Goal: Task Accomplishment & Management: Use online tool/utility

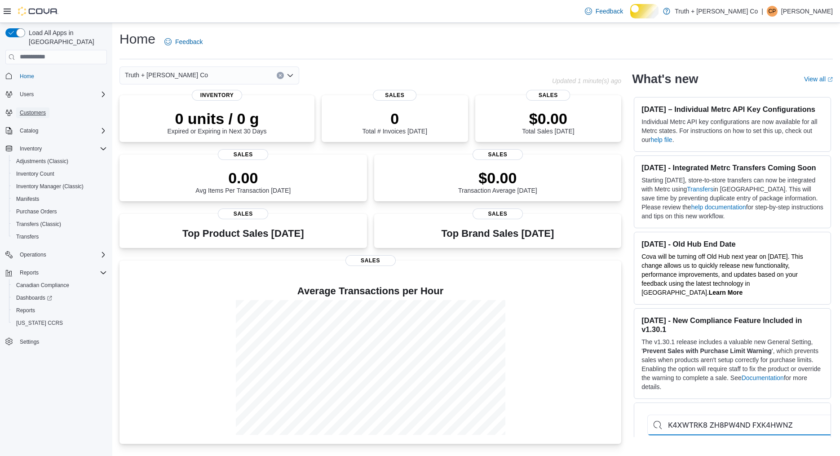
click at [31, 113] on span "Customers" at bounding box center [33, 112] width 26 height 7
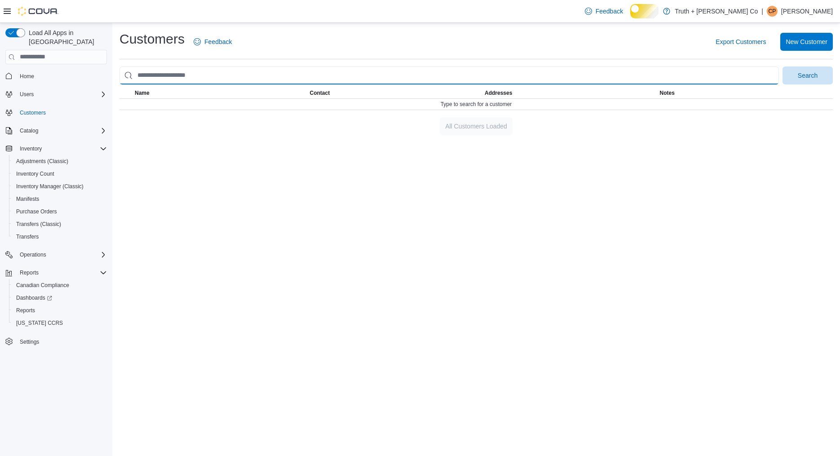
click at [159, 84] on input "search" at bounding box center [448, 75] width 659 height 18
type input "***"
click at [783, 66] on button "Search" at bounding box center [808, 75] width 50 height 18
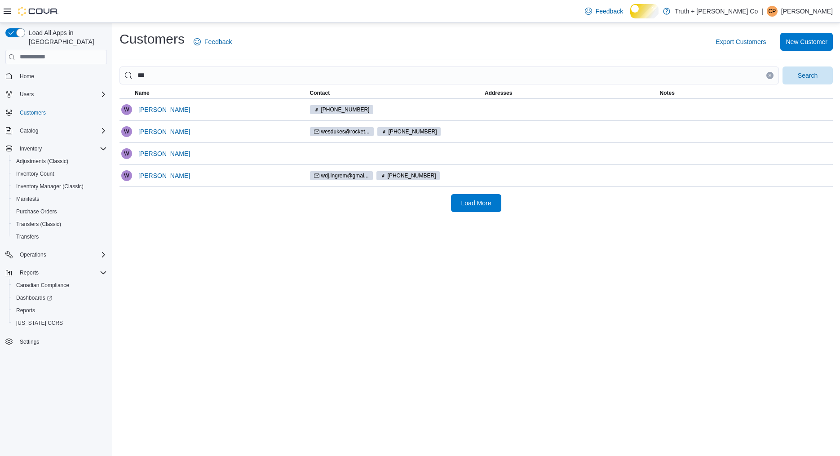
click at [163, 219] on div "Customers Feedback Export Customers New Customer *** Search This table contains…" at bounding box center [476, 121] width 728 height 196
click at [175, 114] on span "Wes Clancy" at bounding box center [164, 109] width 52 height 9
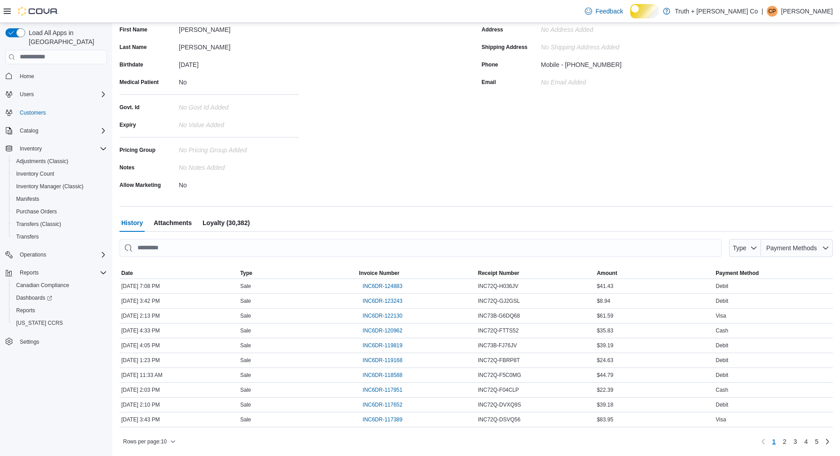
scroll to position [145, 0]
click at [402, 289] on span "INC6DR-124883" at bounding box center [383, 286] width 40 height 7
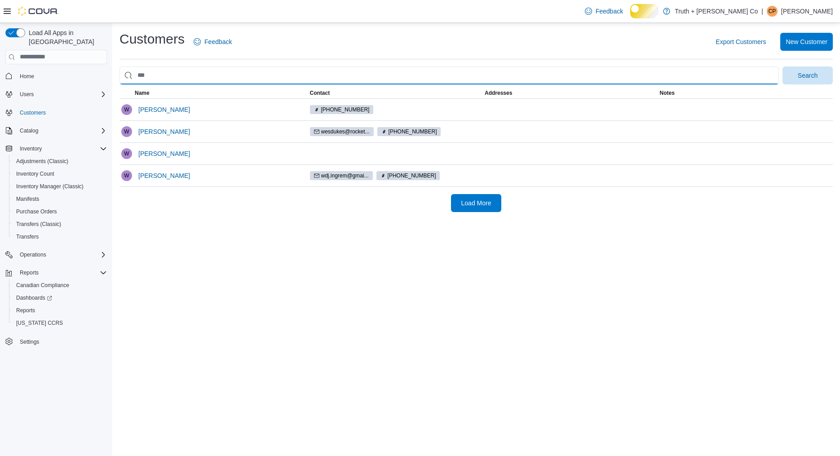
click at [159, 84] on input "search" at bounding box center [448, 75] width 659 height 18
type input "*****"
click at [783, 66] on button "Search" at bounding box center [808, 75] width 50 height 18
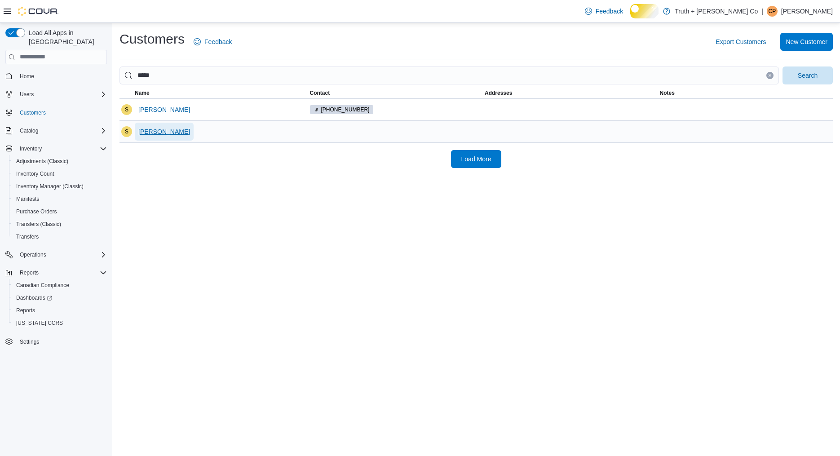
click at [163, 136] on span "Sandy Shams" at bounding box center [164, 131] width 52 height 9
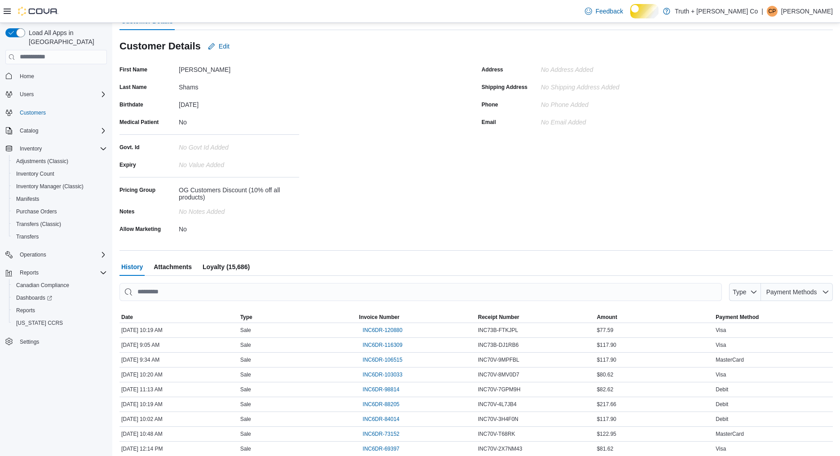
scroll to position [115, 0]
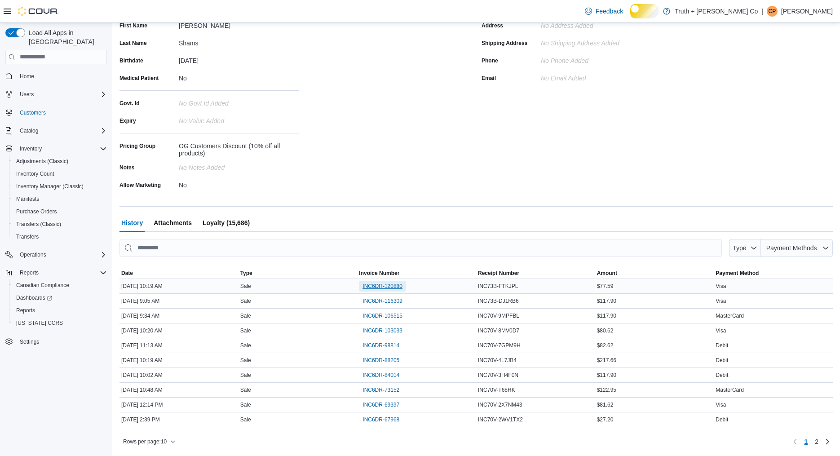
click at [397, 290] on span "INC6DR-120880" at bounding box center [383, 286] width 40 height 7
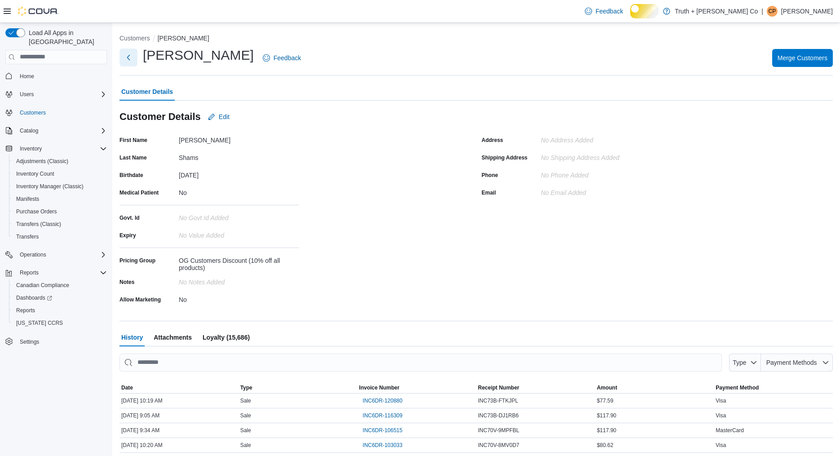
click at [124, 64] on button "Next" at bounding box center [128, 58] width 18 height 18
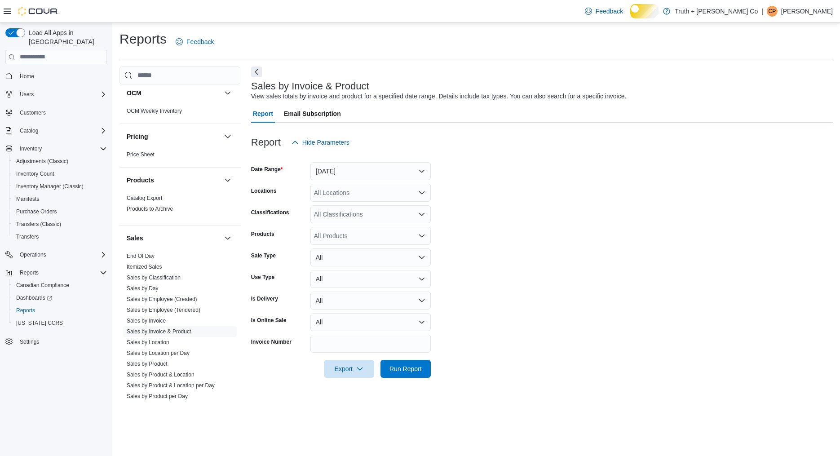
scroll to position [793, 0]
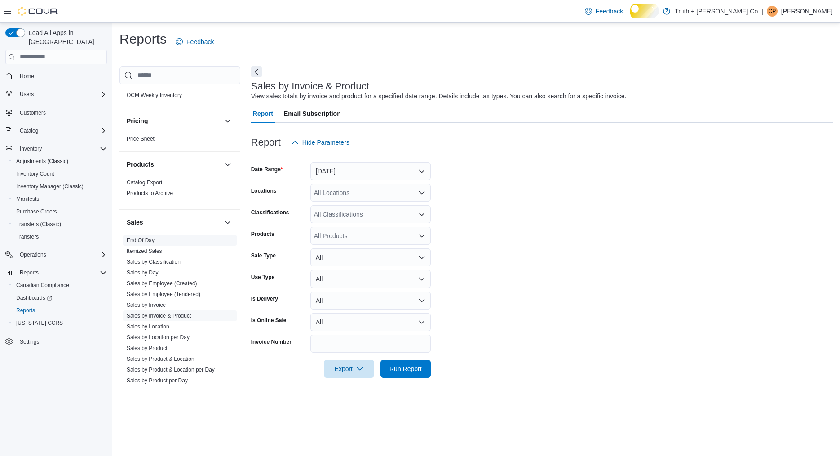
click at [155, 243] on link "End Of Day" at bounding box center [141, 240] width 28 height 6
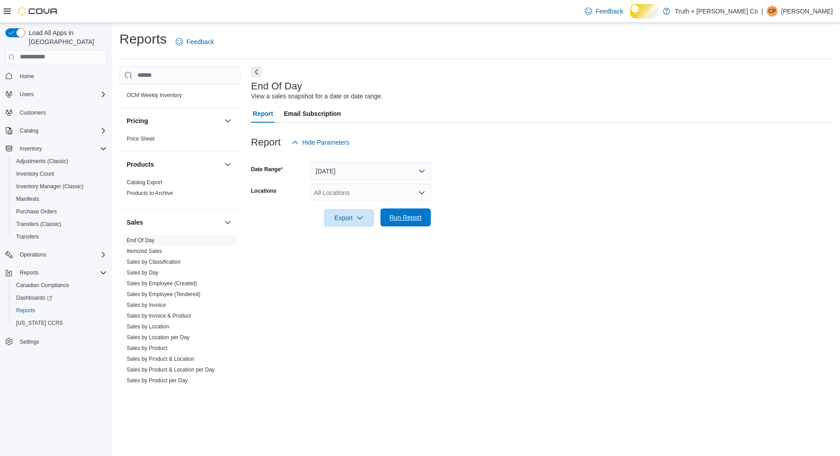
click at [394, 222] on span "Run Report" at bounding box center [405, 217] width 32 height 9
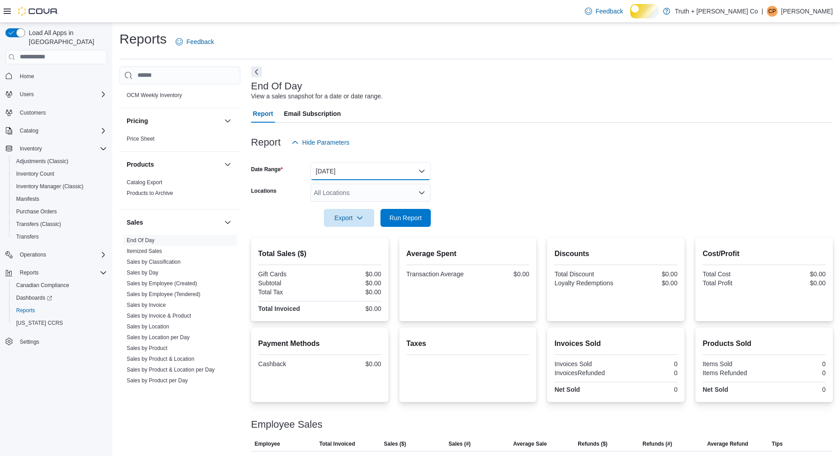
click at [416, 180] on button "Today" at bounding box center [370, 171] width 120 height 18
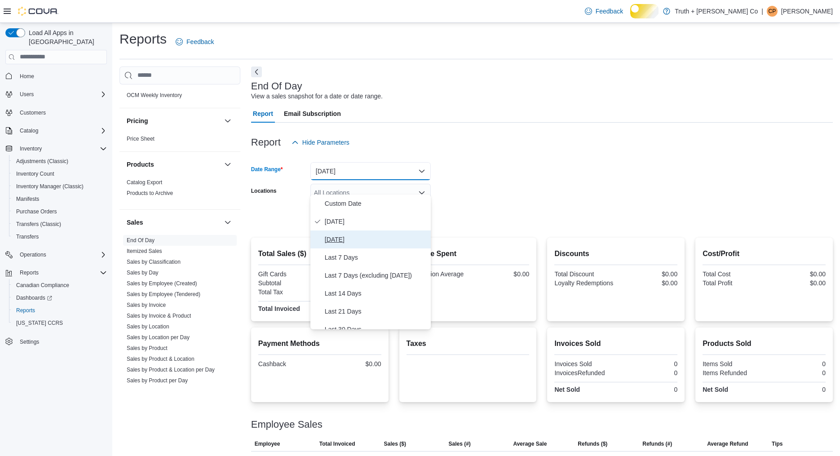
click at [354, 245] on span "[DATE]" at bounding box center [376, 239] width 102 height 11
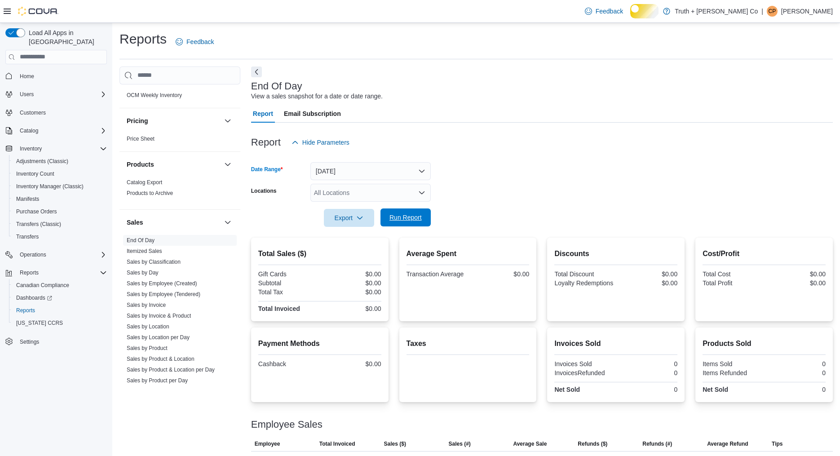
click at [407, 222] on span "Run Report" at bounding box center [405, 217] width 32 height 9
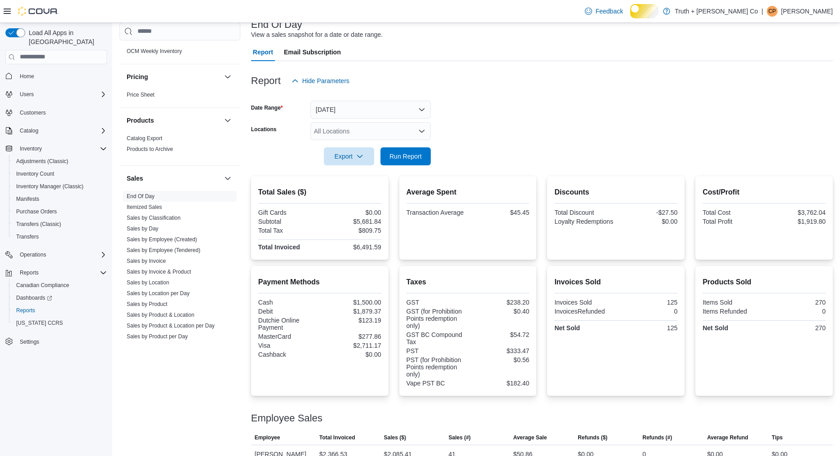
scroll to position [63, 0]
click at [379, 116] on button "Yesterday" at bounding box center [370, 108] width 120 height 18
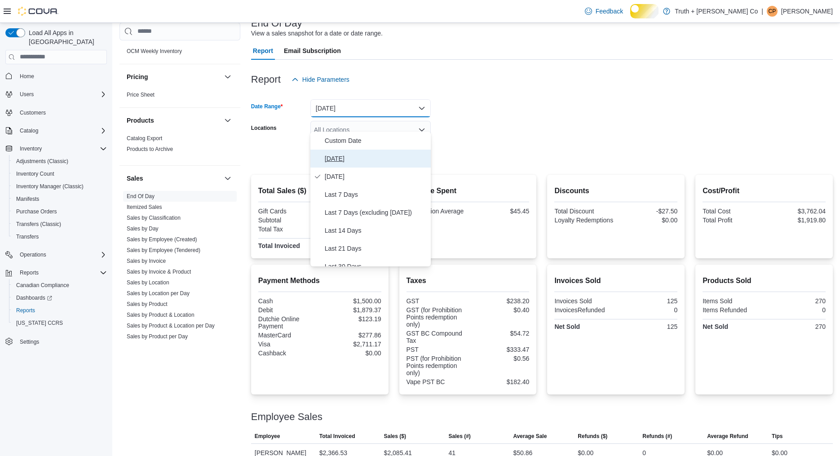
click at [340, 161] on span "Today" at bounding box center [376, 158] width 102 height 11
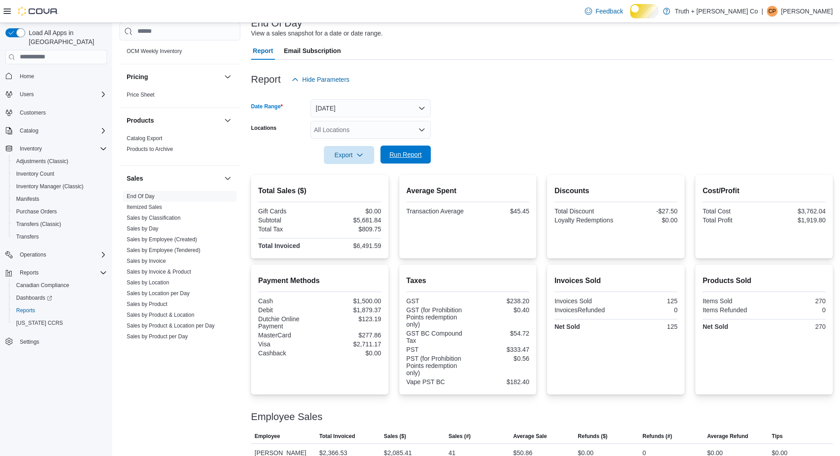
click at [420, 159] on span "Run Report" at bounding box center [405, 154] width 32 height 9
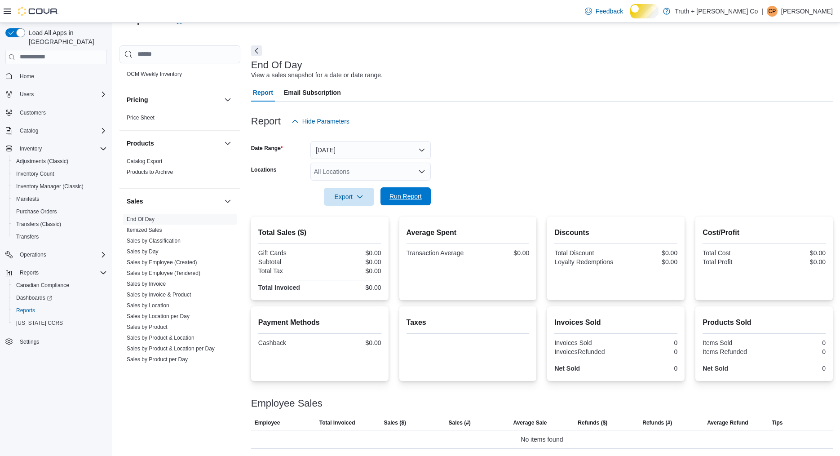
click at [412, 192] on span "Run Report" at bounding box center [405, 196] width 32 height 9
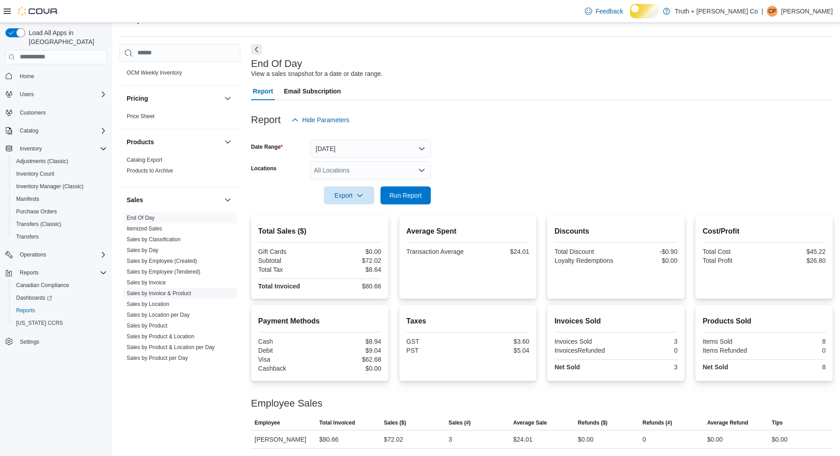
scroll to position [915, 0]
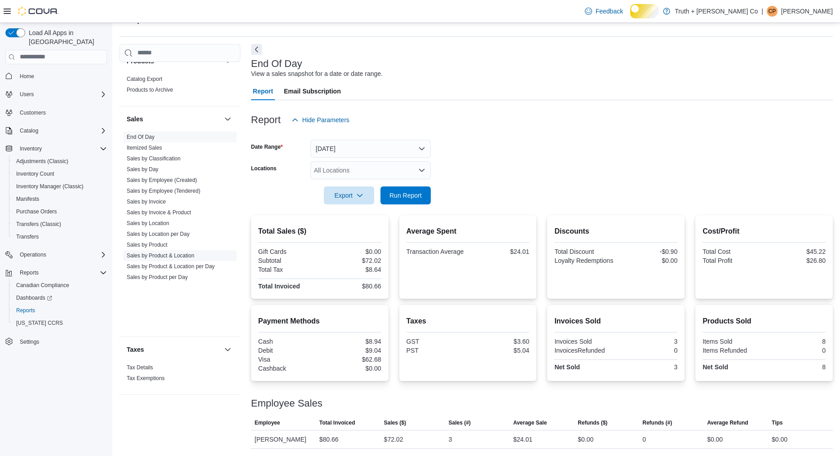
click at [193, 259] on link "Sales by Product & Location" at bounding box center [161, 255] width 68 height 6
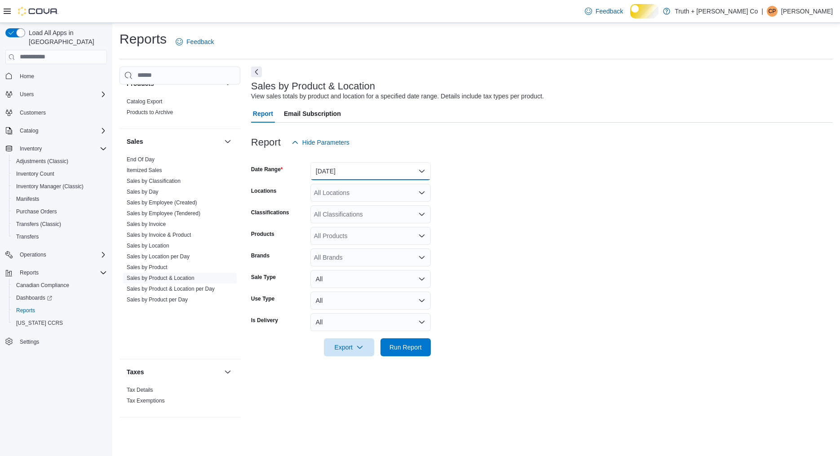
click at [367, 179] on button "Yesterday" at bounding box center [370, 171] width 120 height 18
click at [337, 227] on span "[DATE]" at bounding box center [376, 221] width 102 height 11
click at [403, 351] on span "Run Report" at bounding box center [405, 346] width 32 height 9
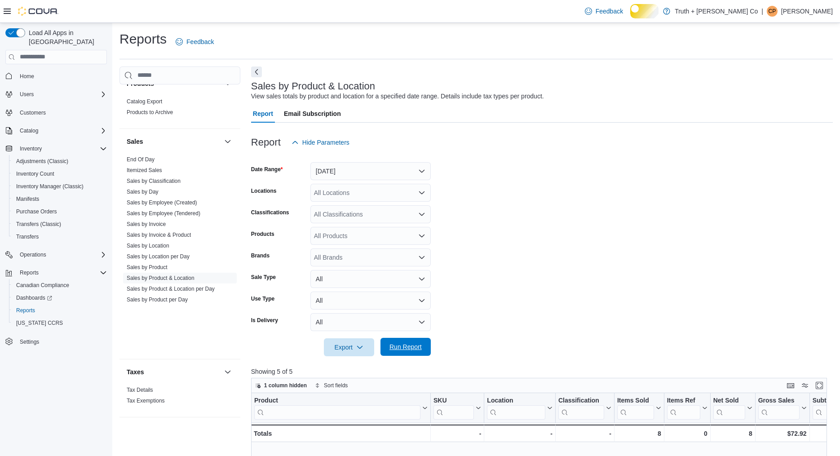
click at [412, 351] on span "Run Report" at bounding box center [405, 346] width 32 height 9
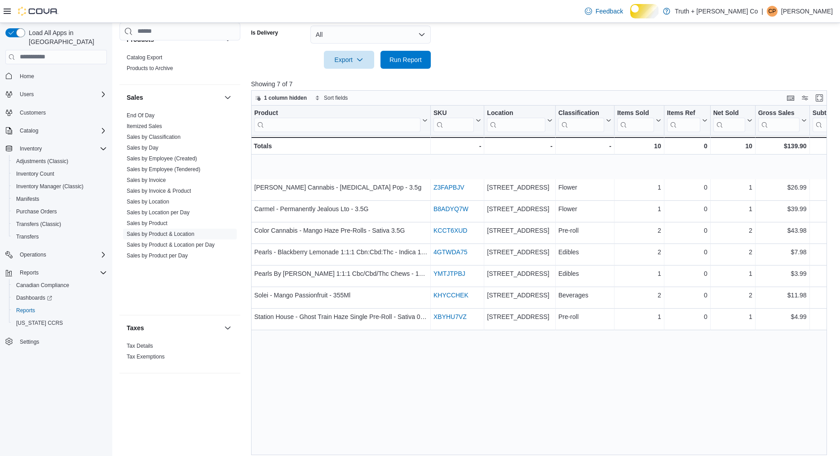
scroll to position [290, 0]
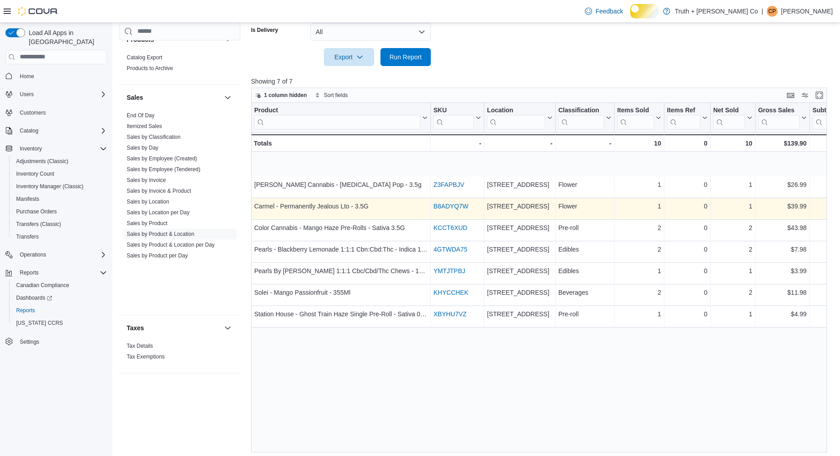
click at [452, 210] on link "B8ADYQ7W" at bounding box center [450, 206] width 35 height 7
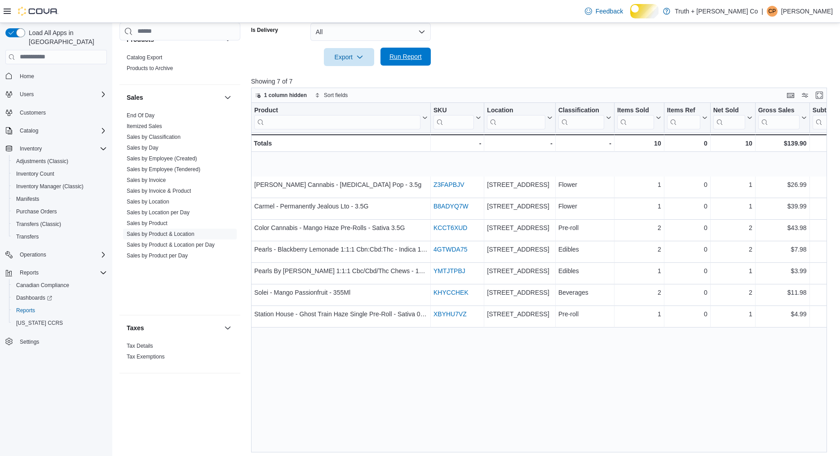
click at [404, 61] on span "Run Report" at bounding box center [405, 56] width 32 height 9
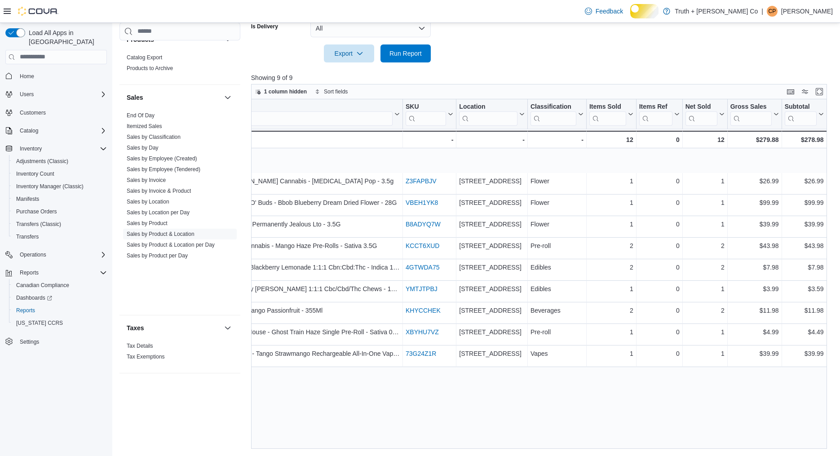
scroll to position [0, 0]
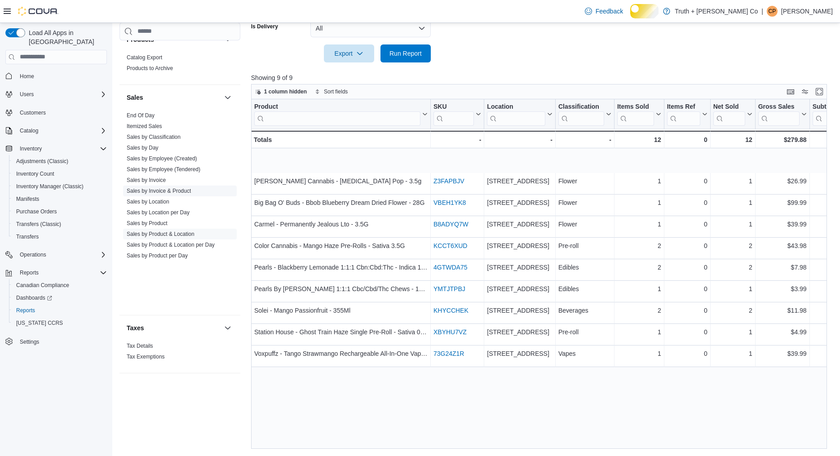
click at [191, 194] on link "Sales by Invoice & Product" at bounding box center [159, 191] width 64 height 6
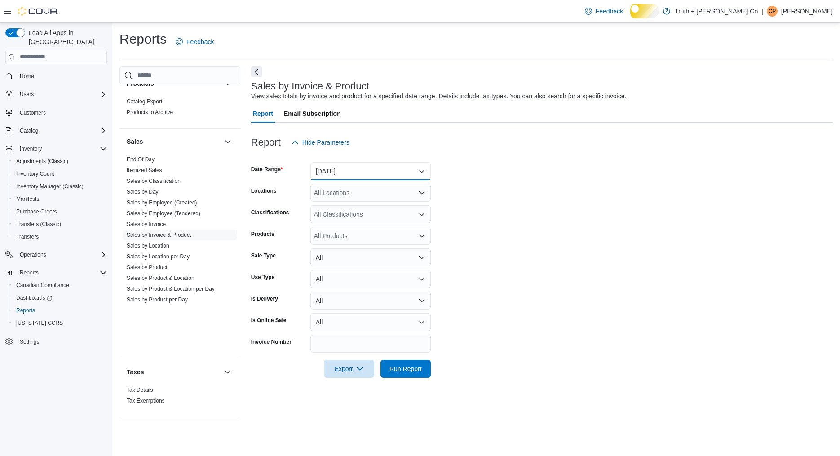
click at [353, 178] on button "[DATE]" at bounding box center [370, 171] width 120 height 18
click at [340, 227] on span "[DATE]" at bounding box center [376, 221] width 102 height 11
click at [407, 373] on span "Run Report" at bounding box center [405, 368] width 32 height 9
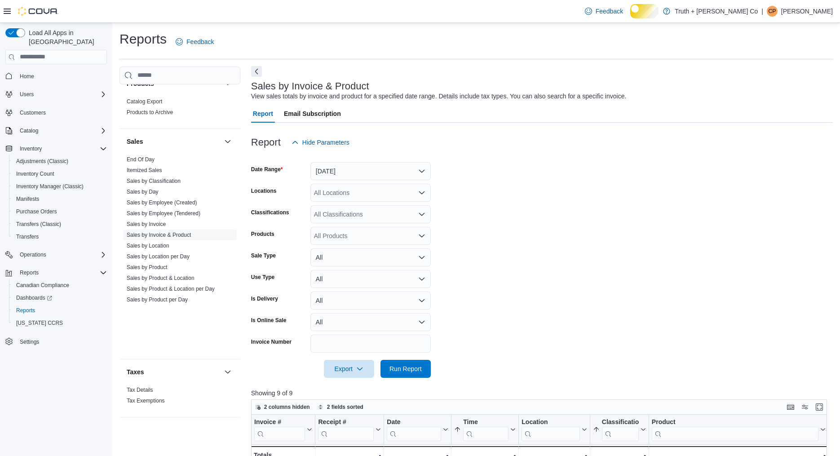
click at [256, 77] on button "Next" at bounding box center [256, 71] width 11 height 11
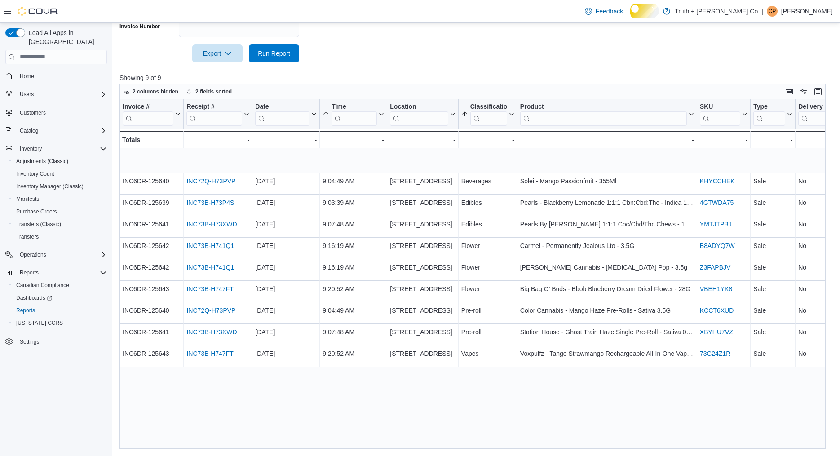
scroll to position [339, 0]
drag, startPoint x: 251, startPoint y: 110, endPoint x: 311, endPoint y: 124, distance: 62.0
click at [311, 124] on div at bounding box center [311, 114] width 7 height 30
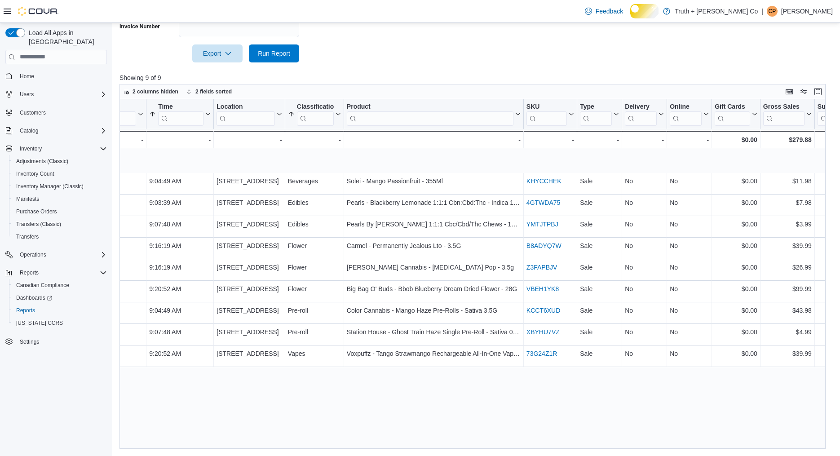
scroll to position [0, 0]
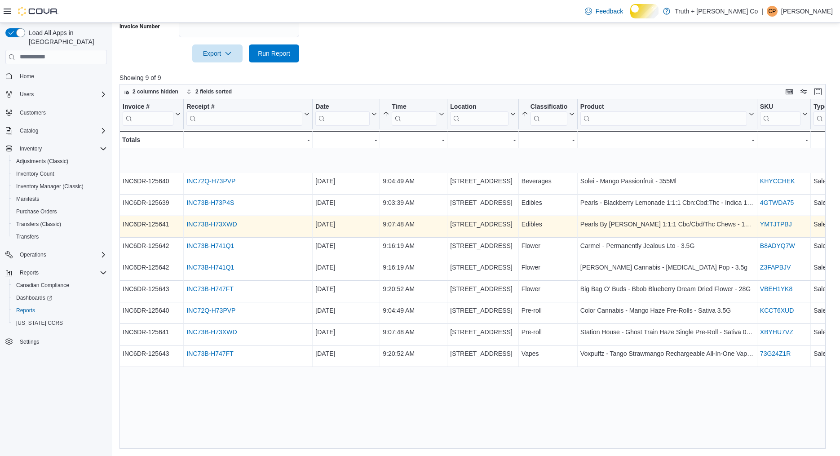
click at [237, 227] on link "INC73B-H73XWD" at bounding box center [211, 224] width 50 height 7
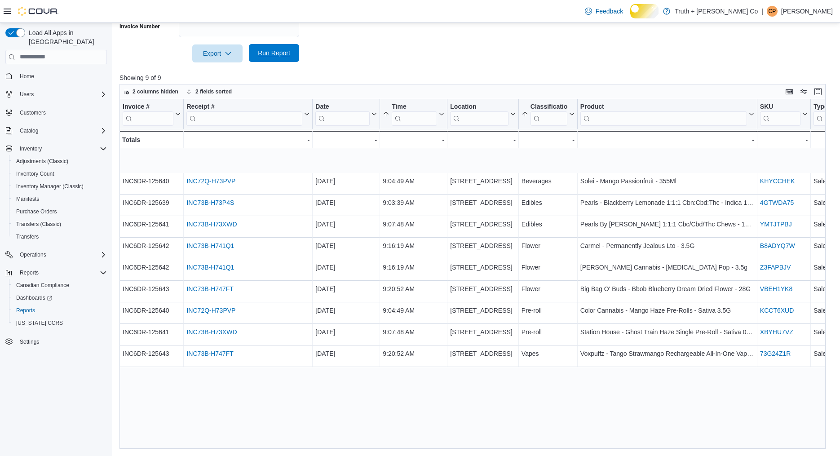
click at [279, 49] on span "Run Report" at bounding box center [274, 53] width 32 height 9
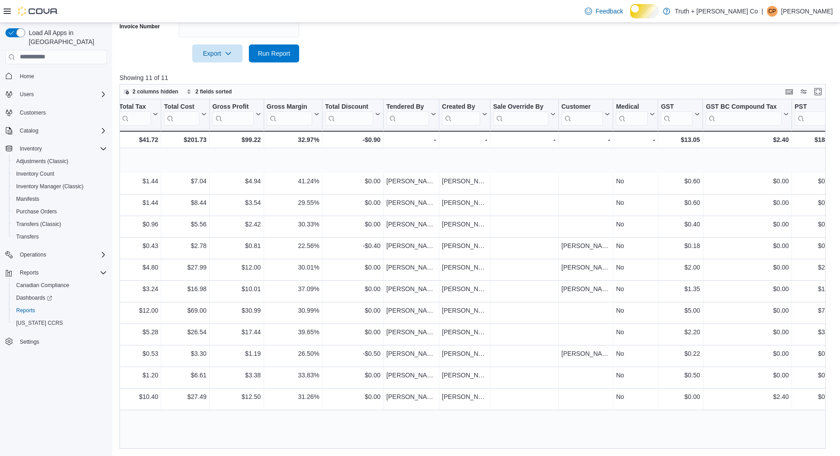
scroll to position [0, 1046]
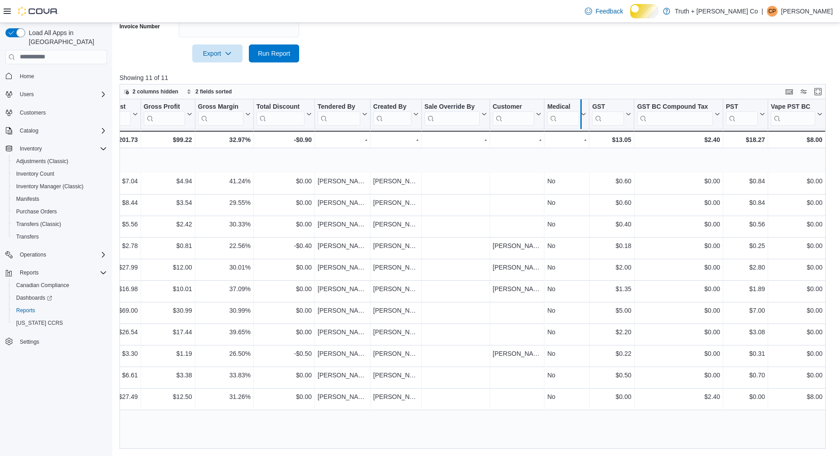
drag, startPoint x: 544, startPoint y: 108, endPoint x: 581, endPoint y: 110, distance: 36.9
click at [581, 110] on div at bounding box center [580, 114] width 7 height 30
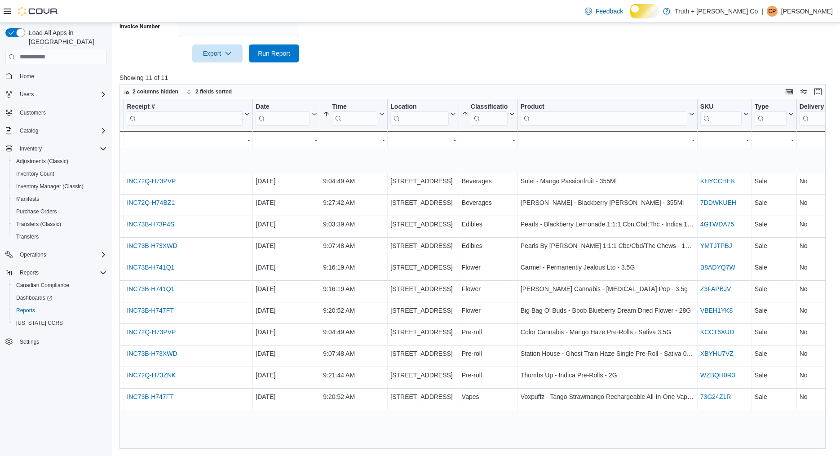
scroll to position [0, 0]
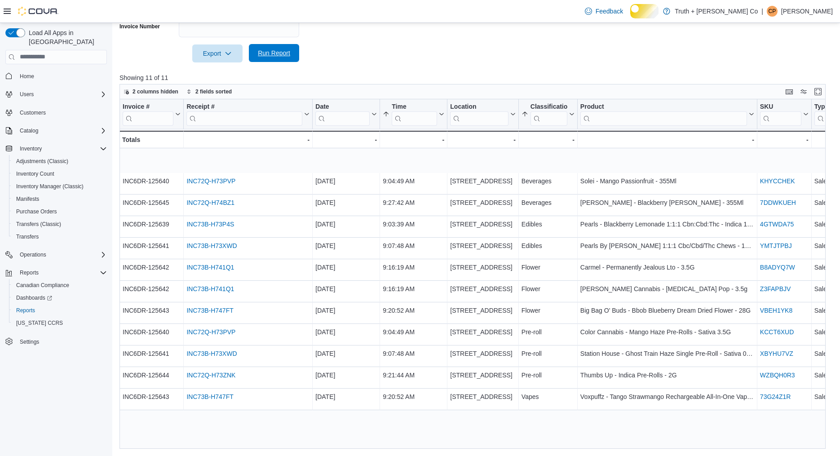
click at [282, 51] on span "Run Report" at bounding box center [274, 53] width 32 height 9
click at [281, 49] on span "Run Report" at bounding box center [274, 53] width 32 height 9
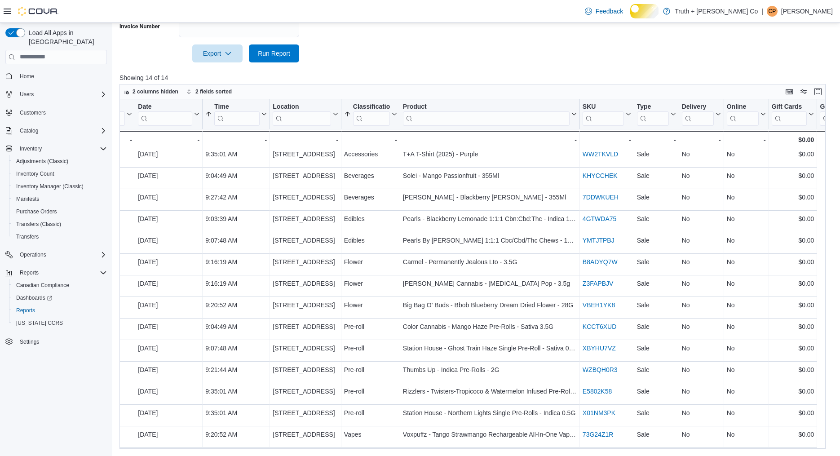
scroll to position [27, 0]
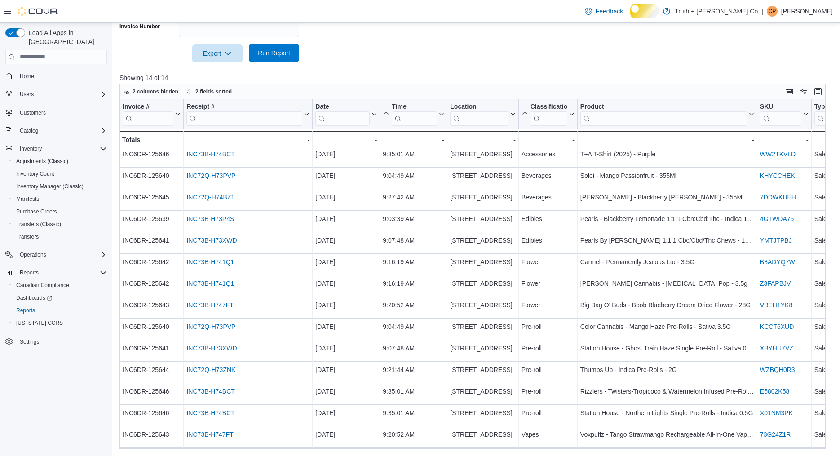
click at [264, 49] on span "Run Report" at bounding box center [274, 53] width 32 height 9
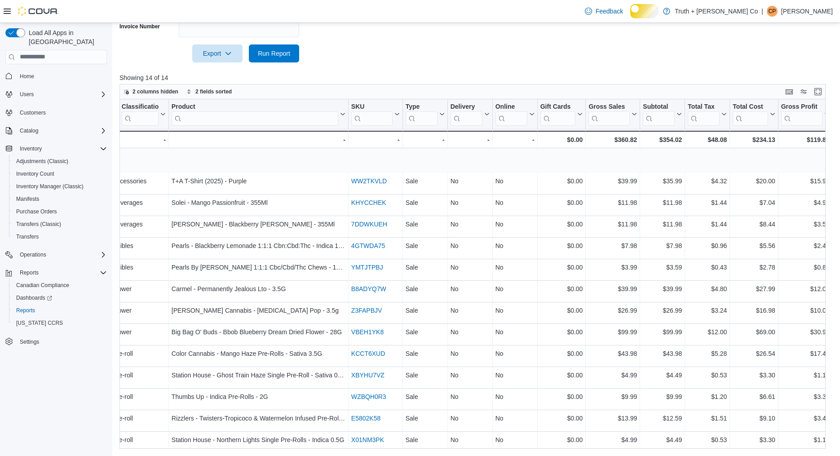
scroll to position [0, 0]
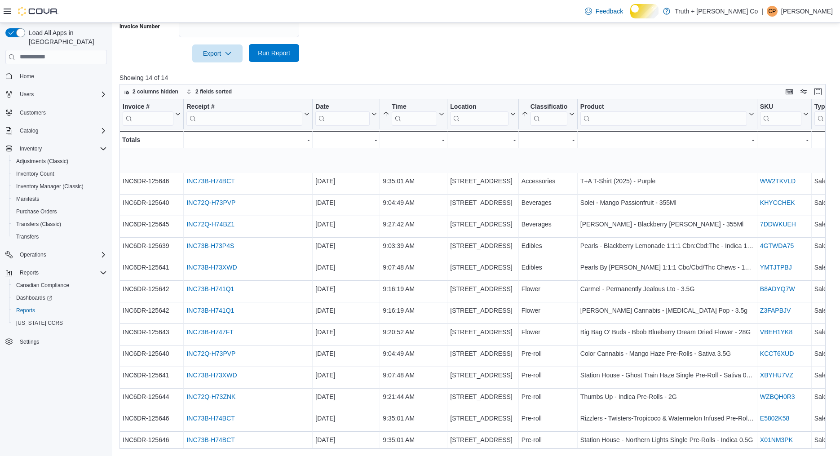
click at [270, 49] on span "Run Report" at bounding box center [274, 53] width 32 height 9
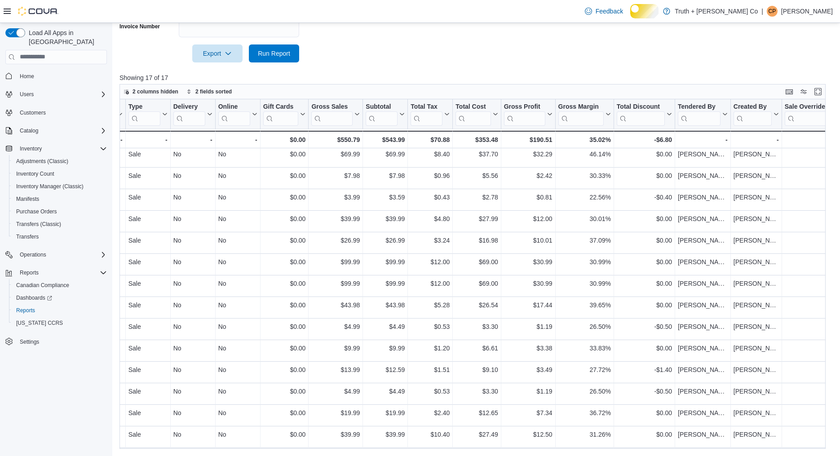
scroll to position [92, 744]
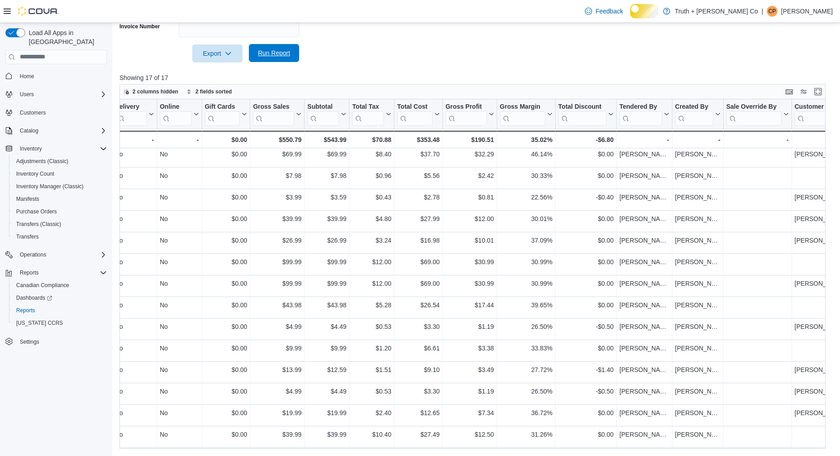
click at [290, 49] on span "Run Report" at bounding box center [274, 53] width 32 height 9
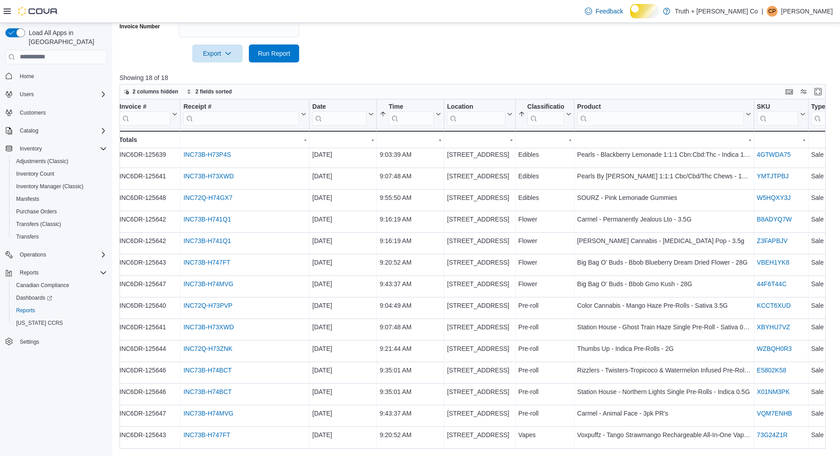
scroll to position [113, 0]
click at [287, 53] on span "Run Report" at bounding box center [274, 53] width 32 height 9
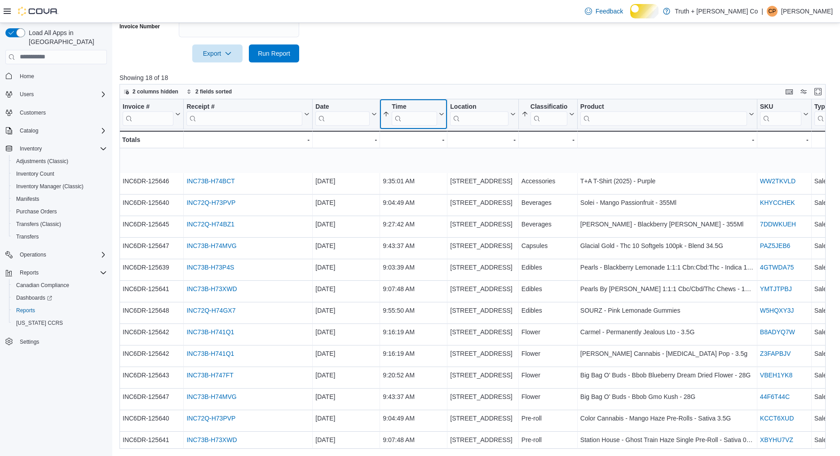
click at [439, 117] on icon at bounding box center [440, 113] width 7 height 5
click at [426, 190] on span "Sort High-Low" at bounding box center [410, 193] width 34 height 7
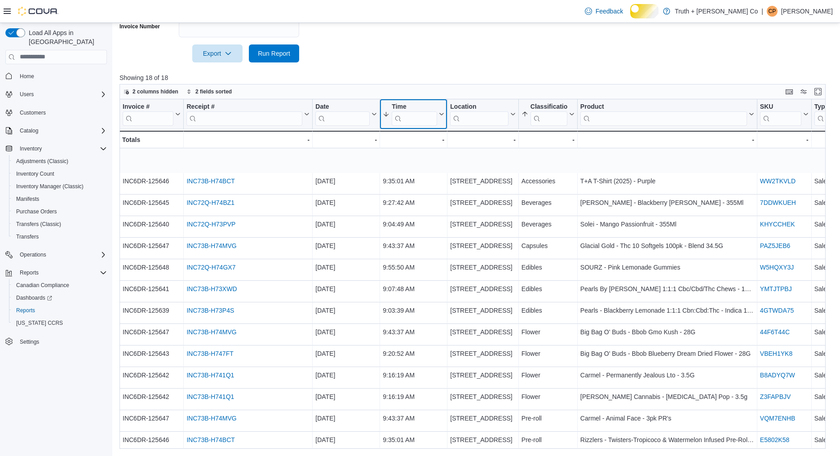
click at [439, 117] on icon at bounding box center [440, 113] width 7 height 5
click at [425, 179] on span "Sort Low-High" at bounding box center [410, 182] width 34 height 7
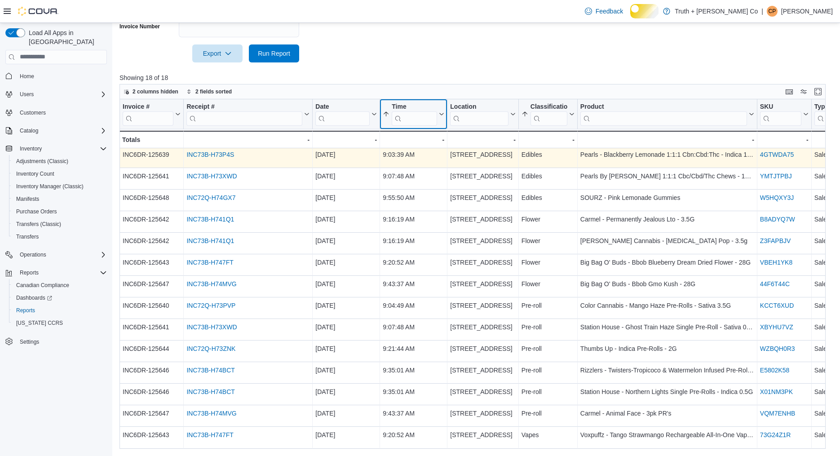
scroll to position [0, 0]
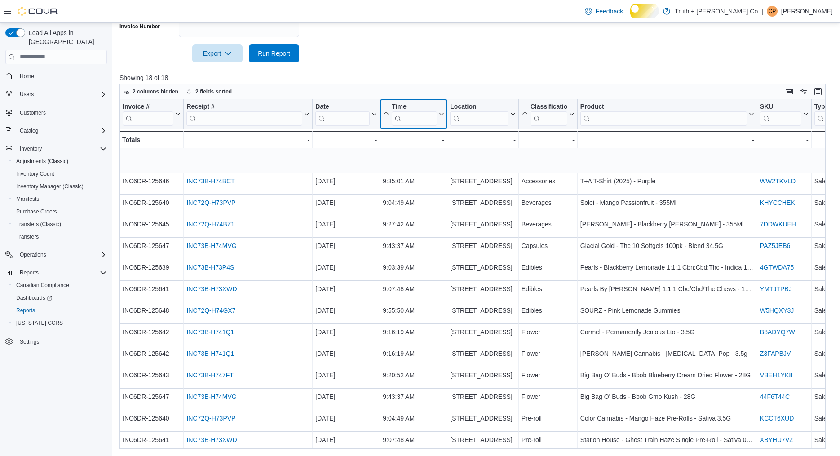
click at [442, 117] on icon at bounding box center [440, 113] width 7 height 5
click at [427, 190] on span "Sort High-Low" at bounding box center [410, 193] width 34 height 7
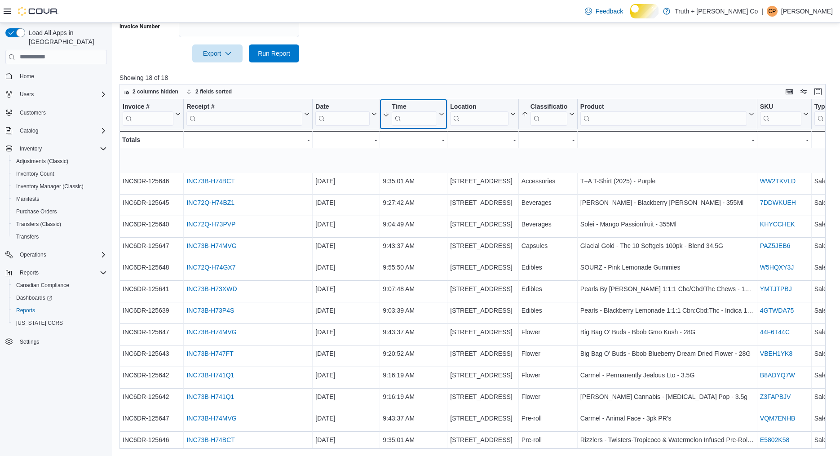
click at [439, 116] on button "Time" at bounding box center [414, 113] width 62 height 23
click at [397, 190] on span "Sort High-Low" at bounding box center [410, 193] width 34 height 7
click at [439, 119] on button "Time" at bounding box center [414, 113] width 62 height 23
click at [424, 179] on span "Sort Low-High" at bounding box center [410, 182] width 34 height 7
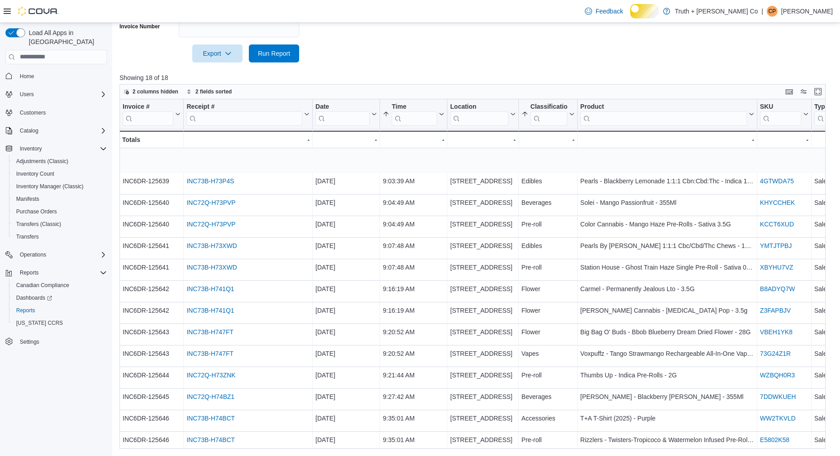
click at [445, 66] on div at bounding box center [475, 67] width 713 height 11
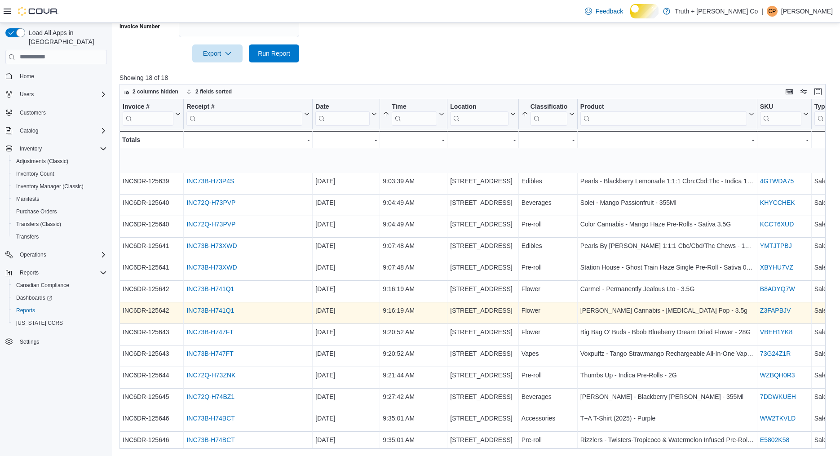
scroll to position [113, 0]
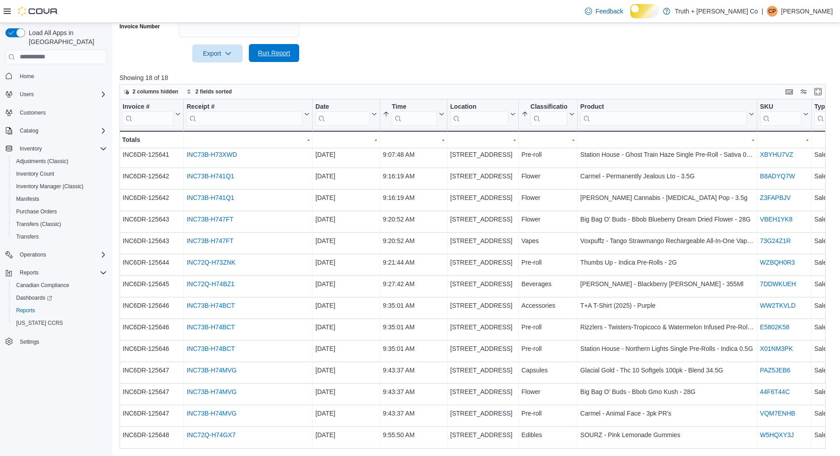
click at [281, 49] on span "Run Report" at bounding box center [274, 53] width 32 height 9
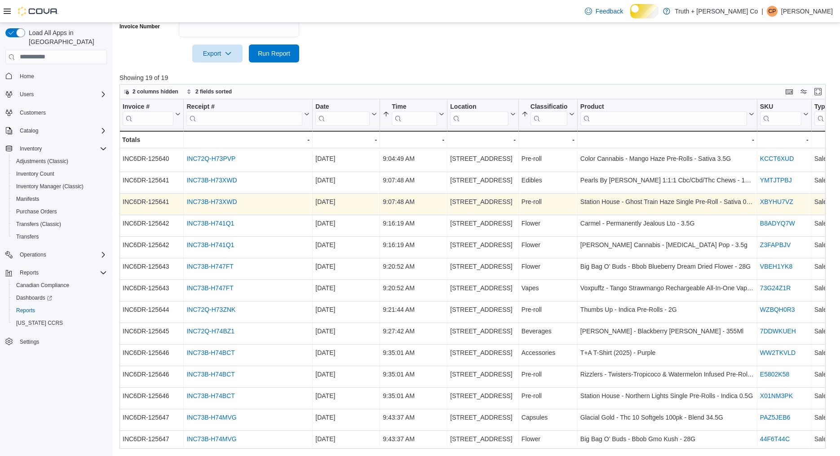
scroll to position [135, 0]
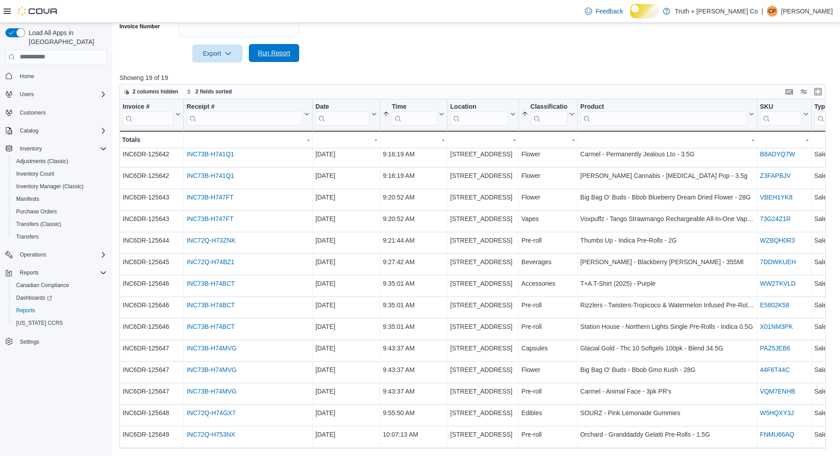
click at [276, 49] on span "Run Report" at bounding box center [274, 53] width 32 height 9
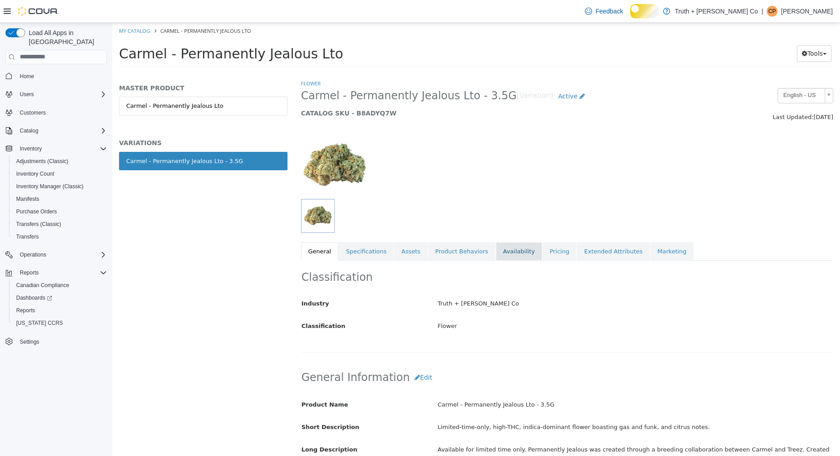
click at [509, 251] on link "Availability" at bounding box center [519, 251] width 46 height 19
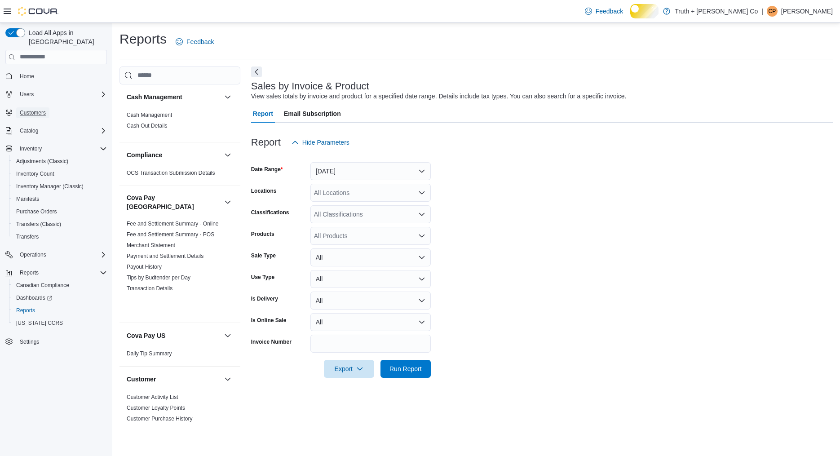
click at [41, 110] on span "Customers" at bounding box center [33, 112] width 26 height 7
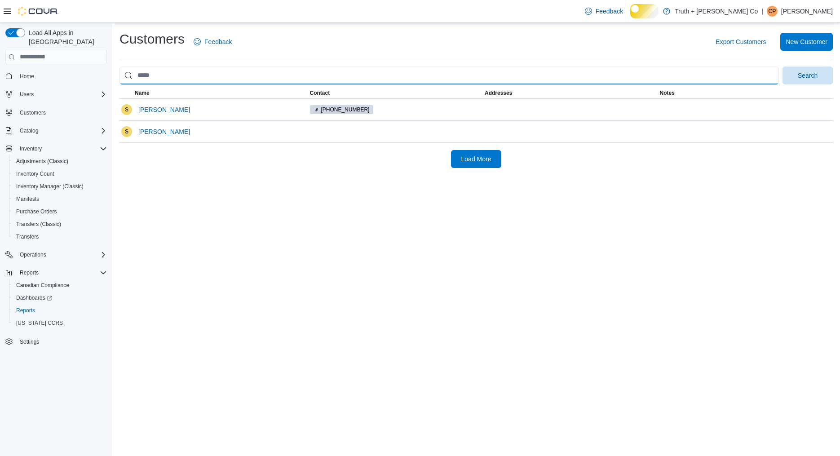
click at [183, 81] on input "search" at bounding box center [448, 75] width 659 height 18
type input "****"
click at [783, 66] on button "Search" at bounding box center [808, 75] width 50 height 18
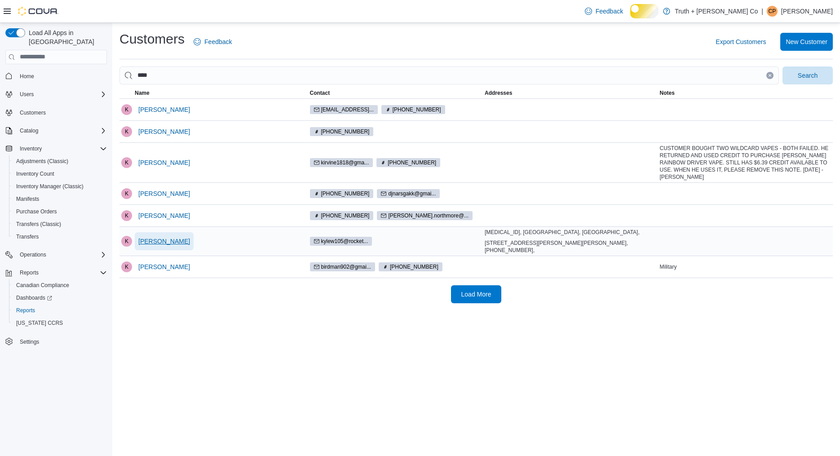
click at [178, 246] on span "Kyle Wallace" at bounding box center [164, 241] width 52 height 9
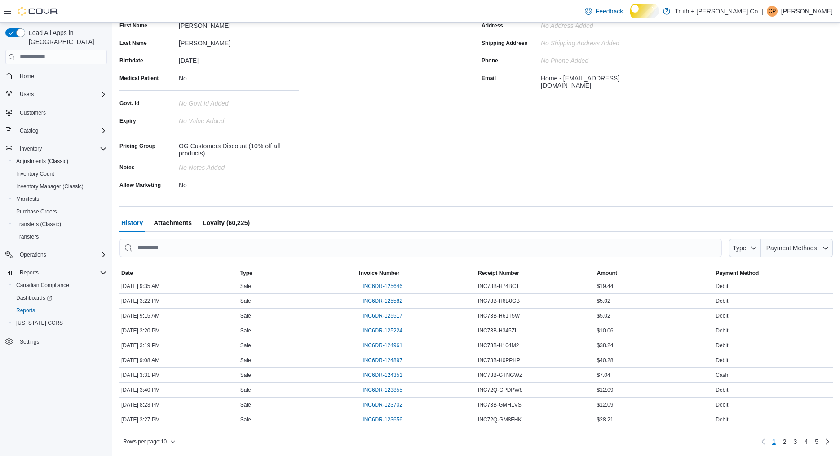
scroll to position [155, 0]
click at [384, 287] on span "INC6DR-125646" at bounding box center [383, 286] width 40 height 7
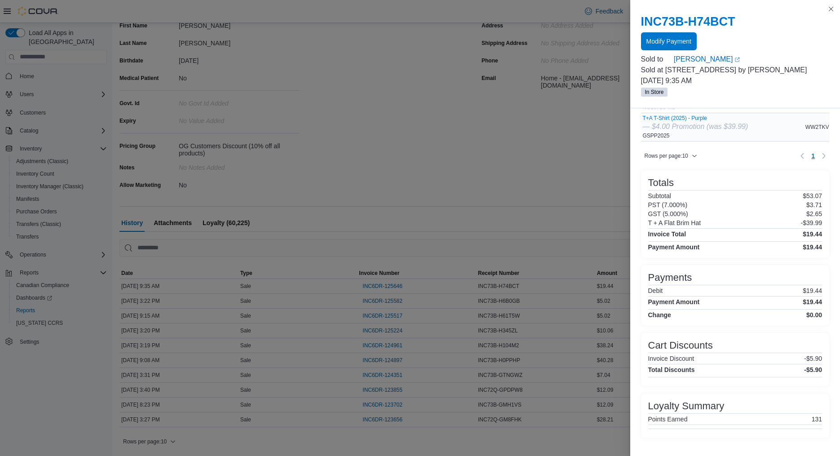
scroll to position [209, 0]
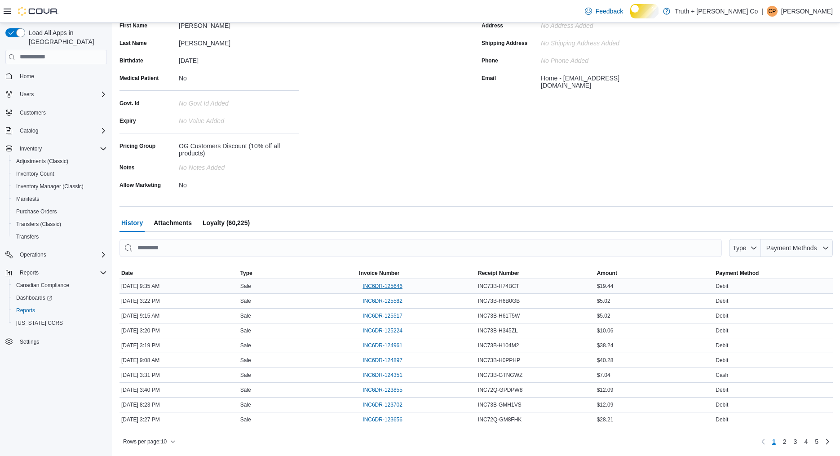
click at [394, 285] on span "INC6DR-125646" at bounding box center [383, 286] width 40 height 7
click at [402, 288] on span "INC6DR-125646" at bounding box center [383, 286] width 40 height 7
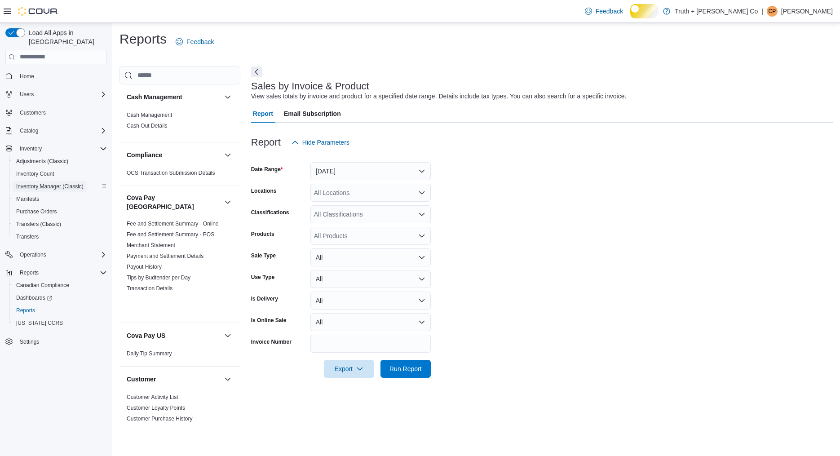
click at [54, 185] on span "Inventory Manager (Classic)" at bounding box center [49, 186] width 67 height 7
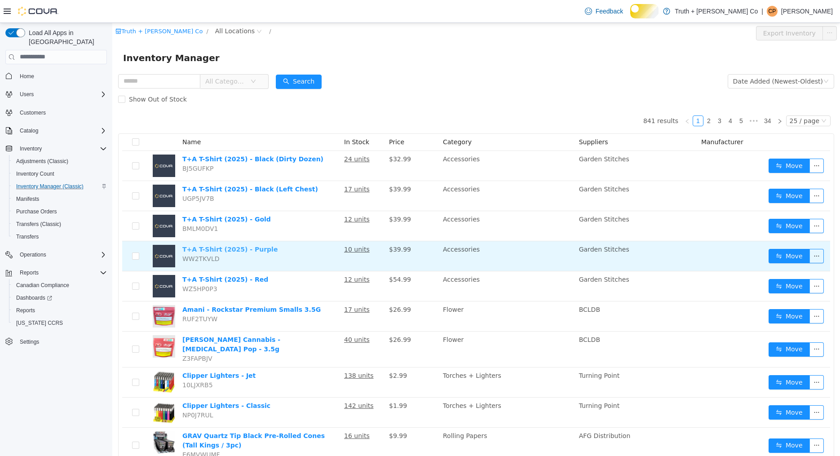
click at [211, 248] on link "T+A T-Shirt (2025) - Purple" at bounding box center [229, 248] width 95 height 7
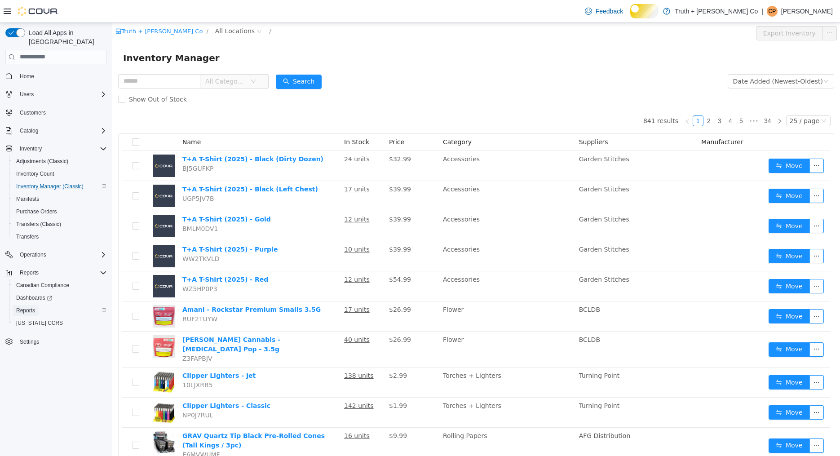
click at [35, 314] on span "Reports" at bounding box center [25, 310] width 19 height 7
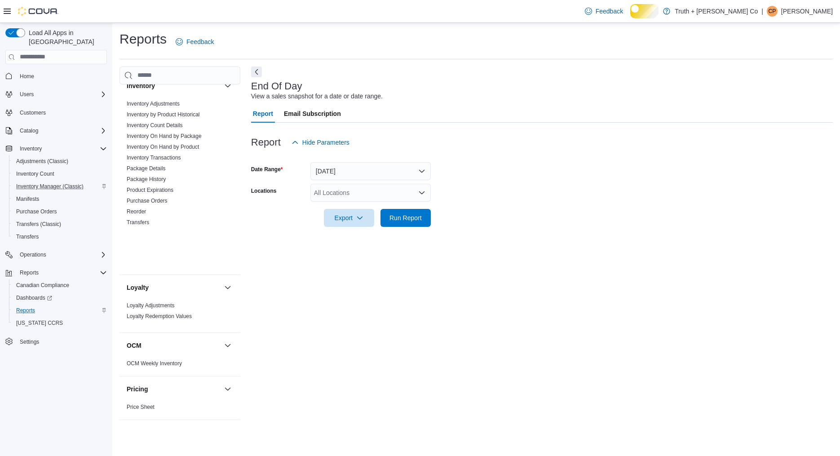
scroll to position [915, 0]
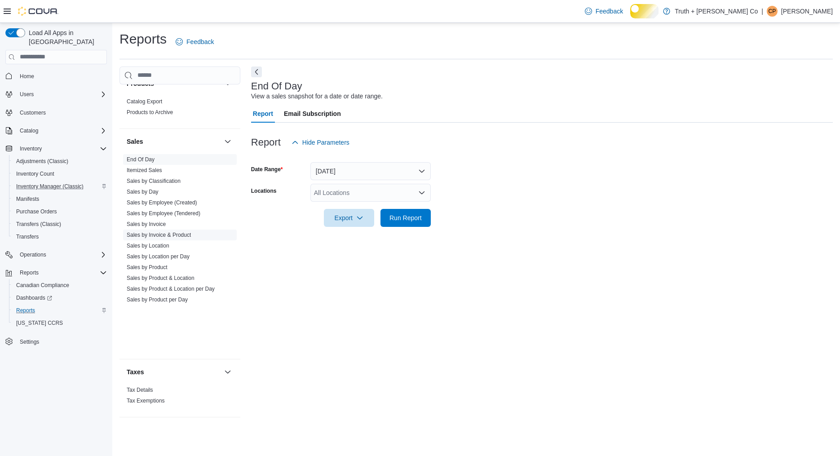
click at [191, 238] on link "Sales by Invoice & Product" at bounding box center [159, 235] width 64 height 6
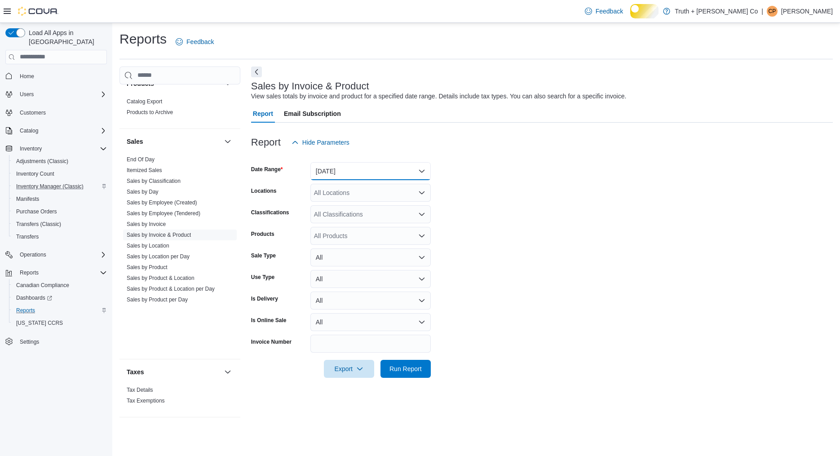
click at [343, 180] on button "[DATE]" at bounding box center [370, 171] width 120 height 18
click at [336, 226] on span "[DATE]" at bounding box center [376, 221] width 102 height 11
click at [406, 373] on span "Run Report" at bounding box center [405, 368] width 32 height 9
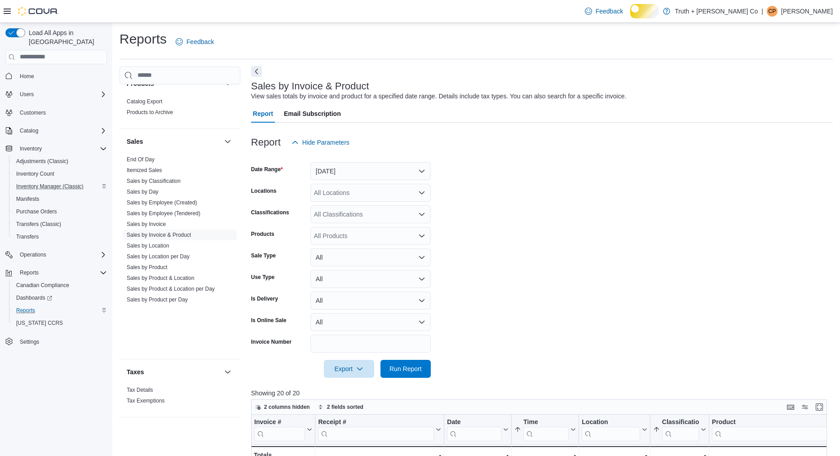
click at [256, 77] on button "Next" at bounding box center [256, 71] width 11 height 11
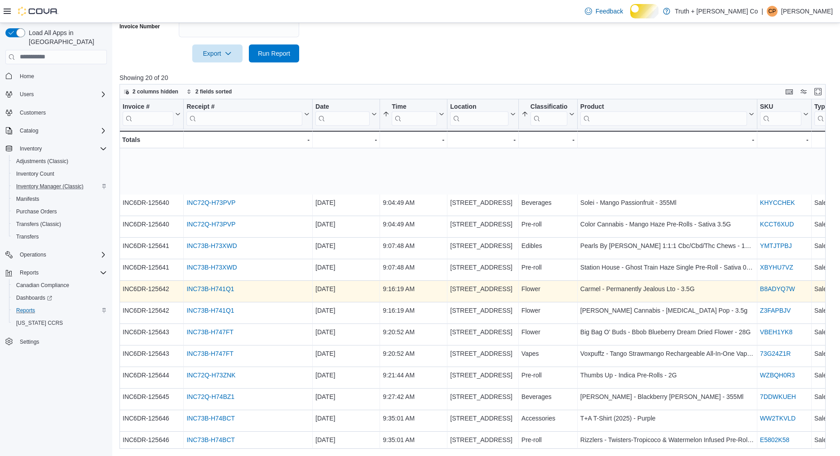
scroll to position [156, 0]
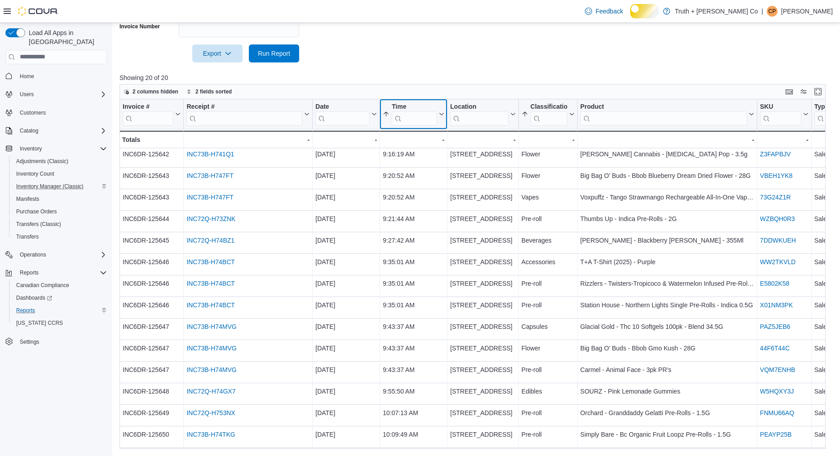
click at [441, 118] on button "Time" at bounding box center [414, 113] width 62 height 23
click at [427, 190] on span "Sort High-Low" at bounding box center [410, 193] width 34 height 7
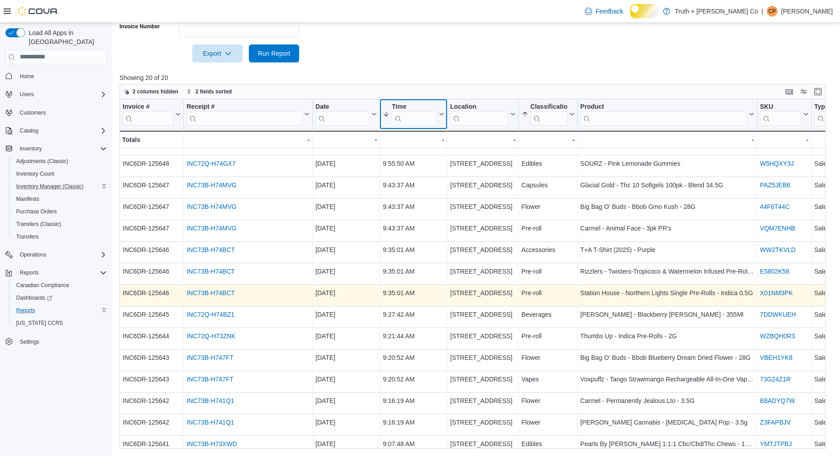
scroll to position [0, 0]
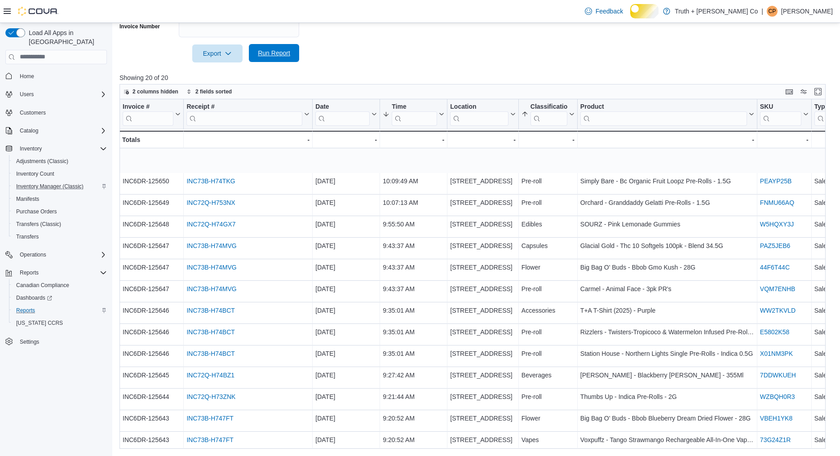
click at [279, 49] on span "Run Report" at bounding box center [274, 53] width 32 height 9
click at [276, 49] on span "Run Report" at bounding box center [274, 53] width 32 height 9
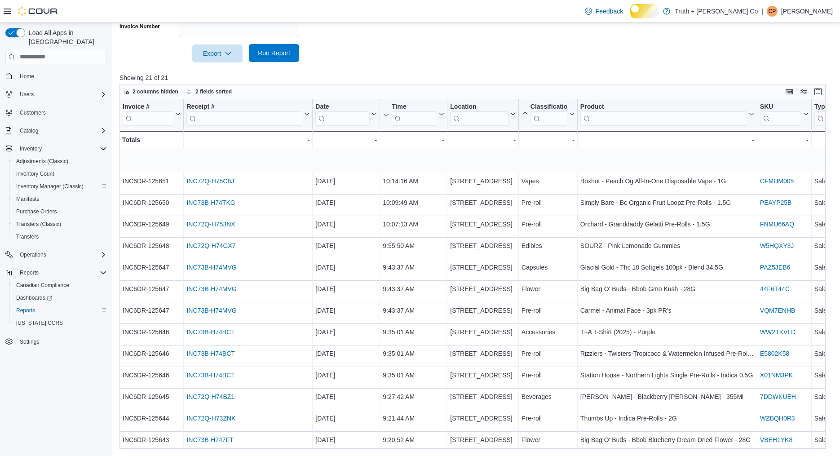
click at [273, 53] on span "Run Report" at bounding box center [274, 53] width 32 height 9
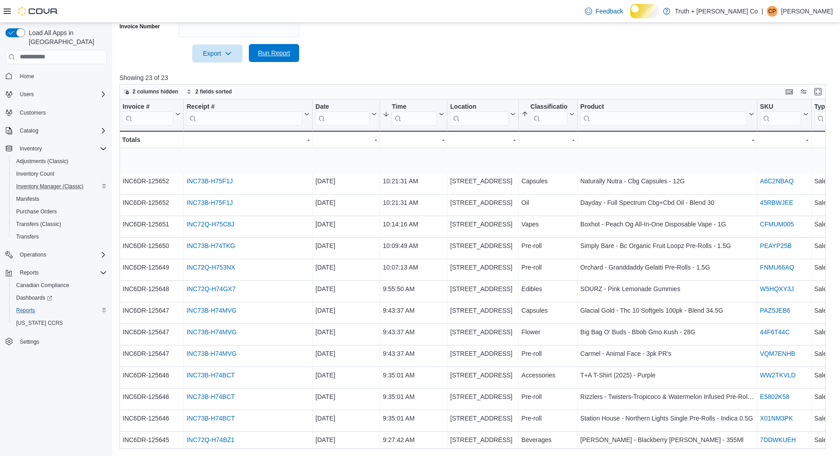
click at [280, 50] on span "Run Report" at bounding box center [274, 53] width 32 height 9
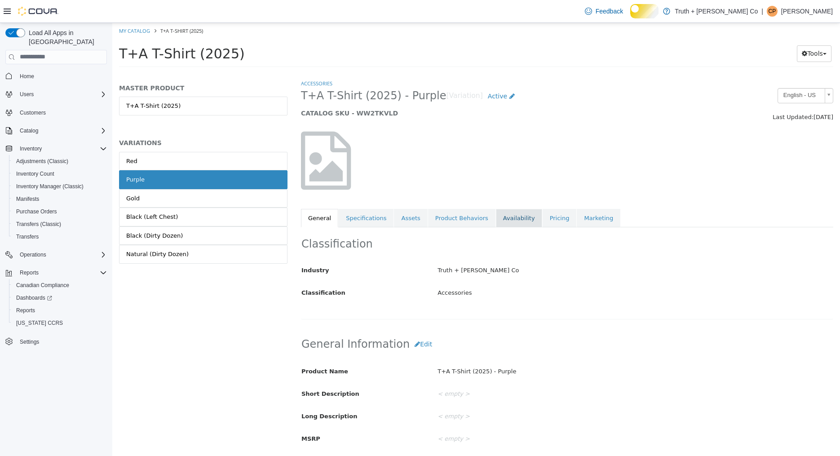
click at [507, 217] on link "Availability" at bounding box center [519, 217] width 46 height 19
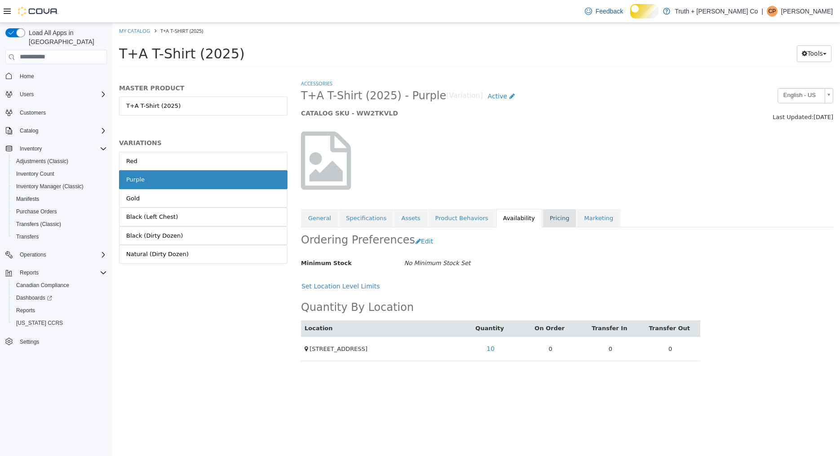
click at [549, 219] on link "Pricing" at bounding box center [560, 217] width 34 height 19
click at [33, 312] on span "Reports" at bounding box center [25, 310] width 19 height 7
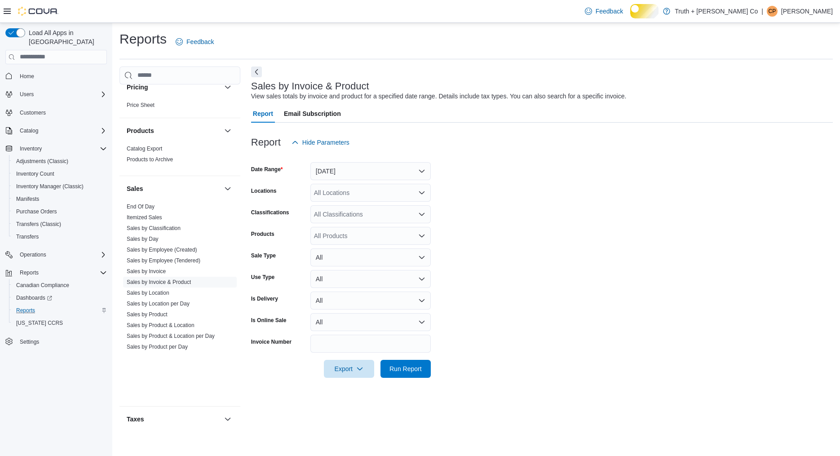
scroll to position [915, 0]
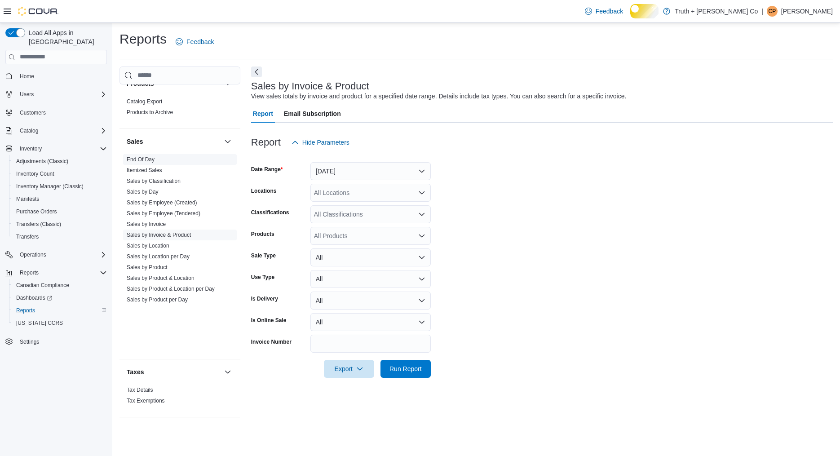
click at [155, 163] on link "End Of Day" at bounding box center [141, 159] width 28 height 6
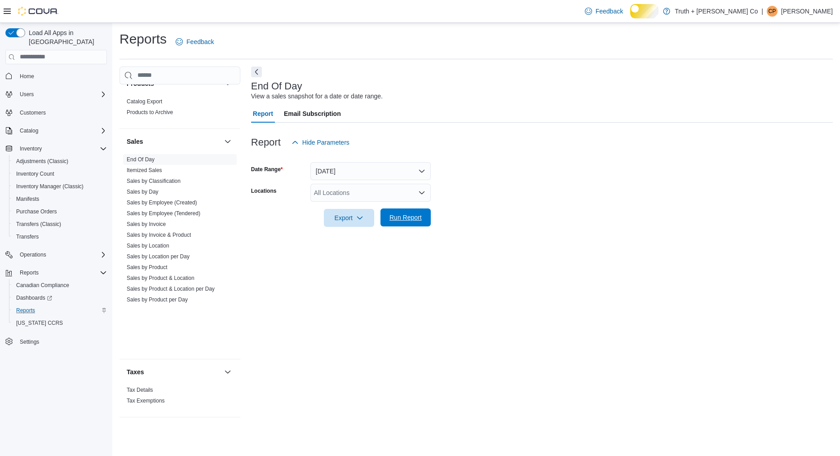
click at [402, 222] on span "Run Report" at bounding box center [405, 217] width 32 height 9
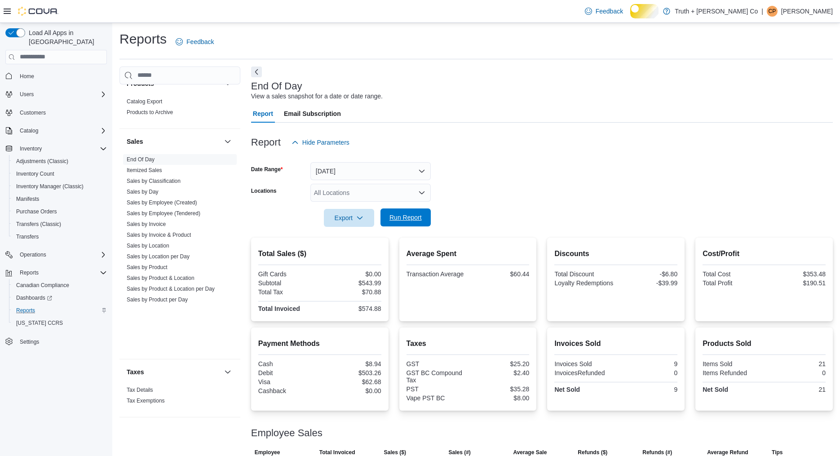
click at [391, 226] on span "Run Report" at bounding box center [406, 217] width 40 height 18
click at [398, 222] on span "Run Report" at bounding box center [405, 217] width 32 height 9
click at [414, 222] on span "Run Report" at bounding box center [405, 217] width 32 height 9
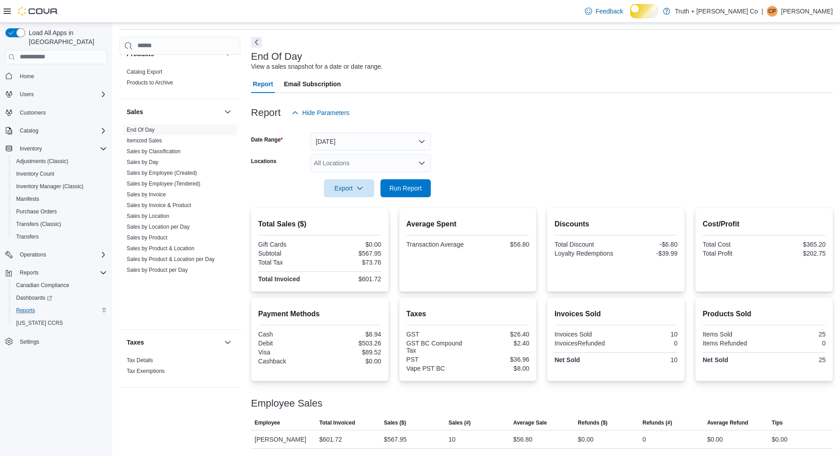
scroll to position [122, 0]
click at [404, 183] on span "Run Report" at bounding box center [405, 187] width 32 height 9
click at [412, 183] on span "Run Report" at bounding box center [405, 187] width 32 height 9
click at [408, 181] on span "Run Report" at bounding box center [405, 185] width 32 height 9
click at [410, 181] on span "Run Report" at bounding box center [405, 185] width 32 height 9
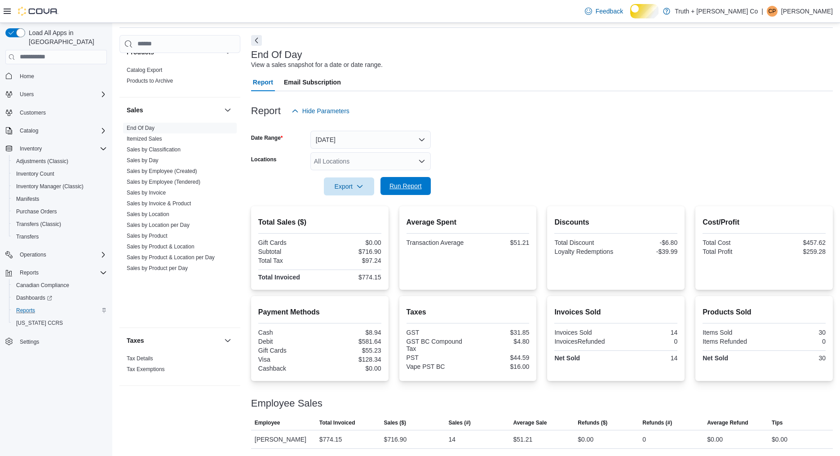
click at [402, 181] on span "Run Report" at bounding box center [405, 185] width 32 height 9
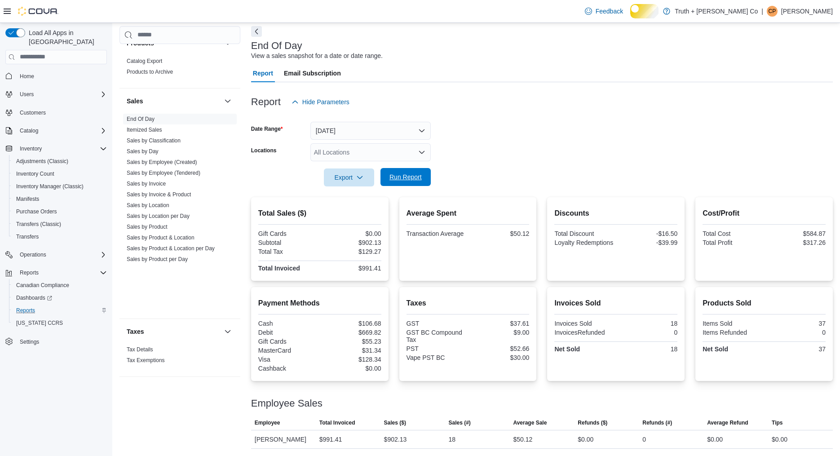
click at [399, 172] on span "Run Report" at bounding box center [405, 176] width 32 height 9
click at [402, 172] on span "Run Report" at bounding box center [405, 176] width 32 height 9
click at [414, 172] on span "Run Report" at bounding box center [405, 176] width 32 height 9
click at [406, 172] on span "Run Report" at bounding box center [405, 176] width 32 height 9
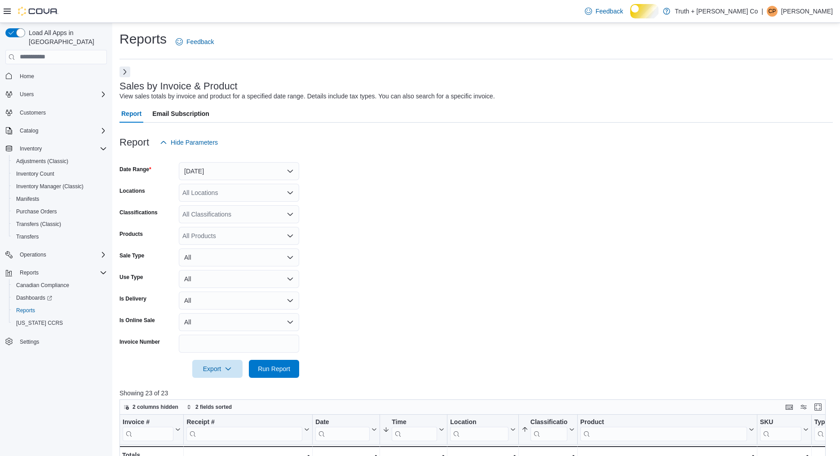
scroll to position [339, 0]
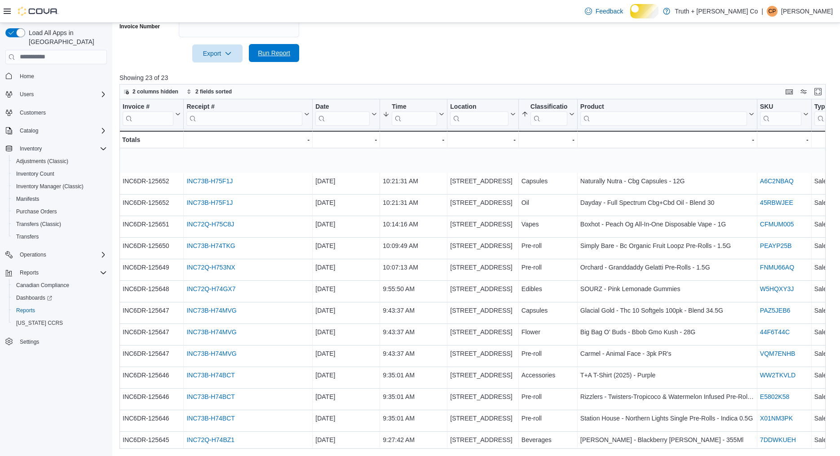
click at [279, 52] on span "Run Report" at bounding box center [274, 53] width 32 height 9
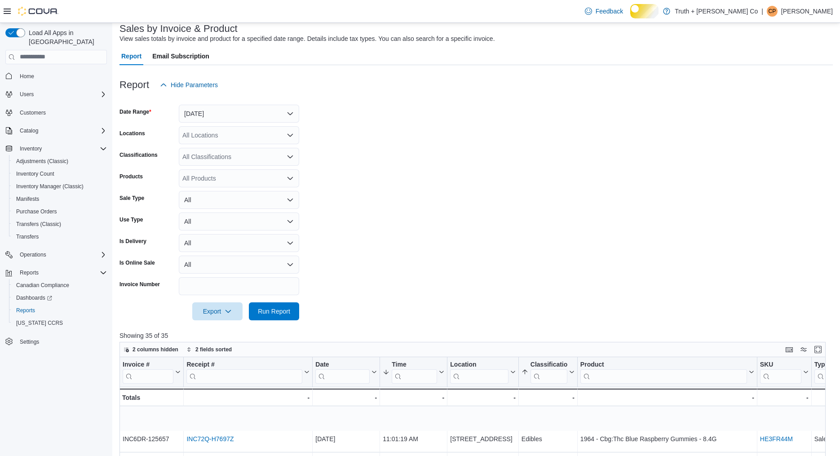
scroll to position [0, 0]
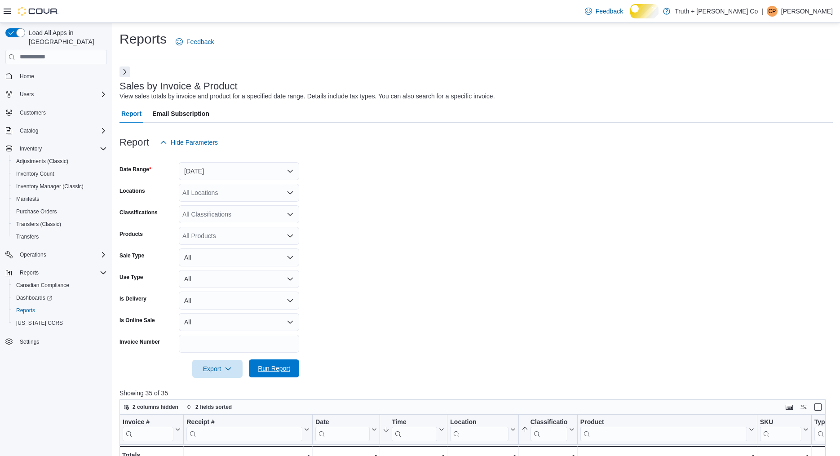
click at [277, 373] on span "Run Report" at bounding box center [274, 368] width 32 height 9
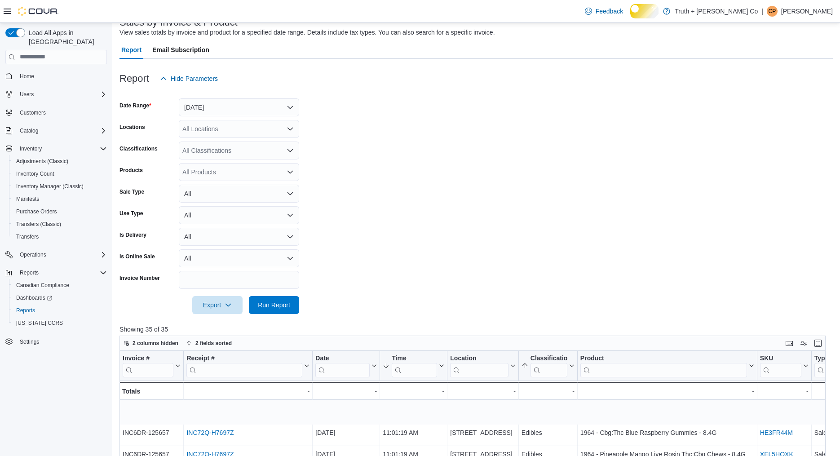
scroll to position [99, 0]
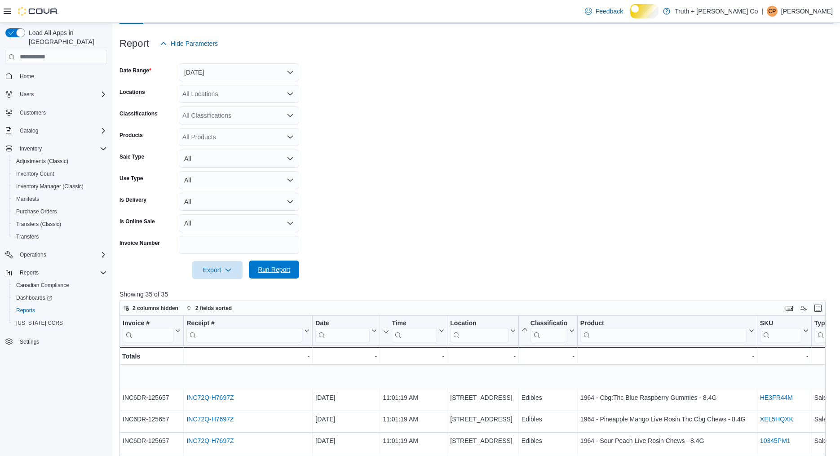
click at [285, 274] on span "Run Report" at bounding box center [274, 269] width 32 height 9
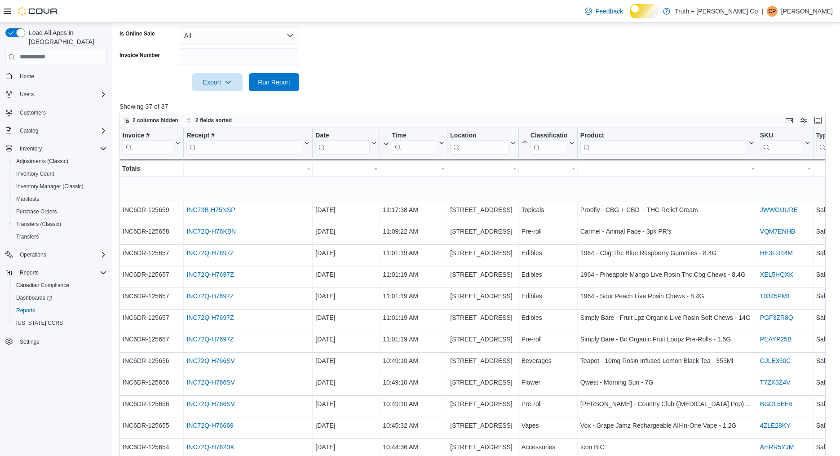
scroll to position [287, 0]
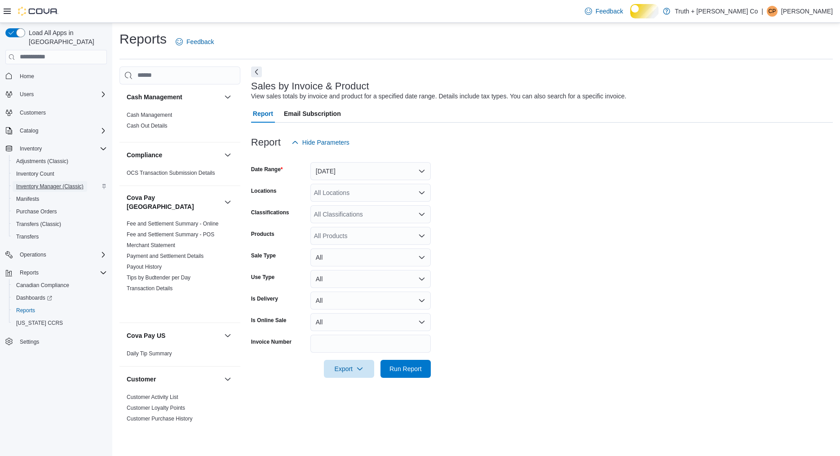
click at [57, 183] on span "Inventory Manager (Classic)" at bounding box center [49, 186] width 67 height 7
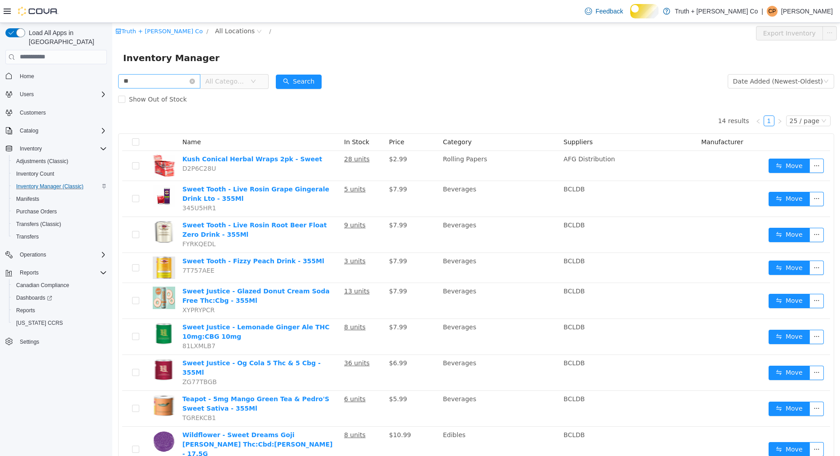
type input "*"
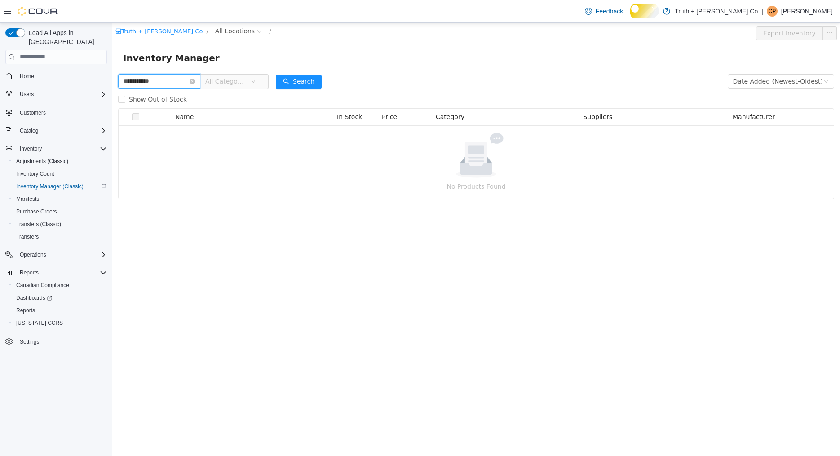
click at [139, 82] on input "**********" at bounding box center [159, 81] width 82 height 14
click at [298, 79] on button "Search" at bounding box center [299, 81] width 46 height 14
click at [168, 86] on input "**********" at bounding box center [159, 81] width 82 height 14
type input "*"
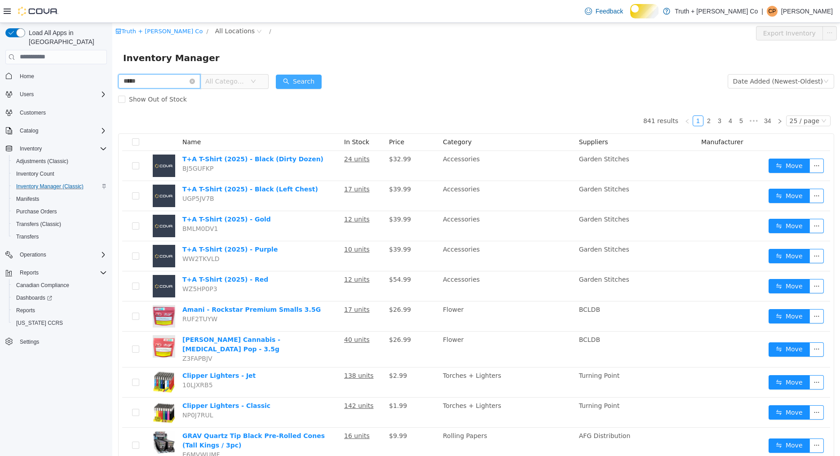
type input "*****"
click at [295, 88] on button "Search" at bounding box center [299, 81] width 46 height 14
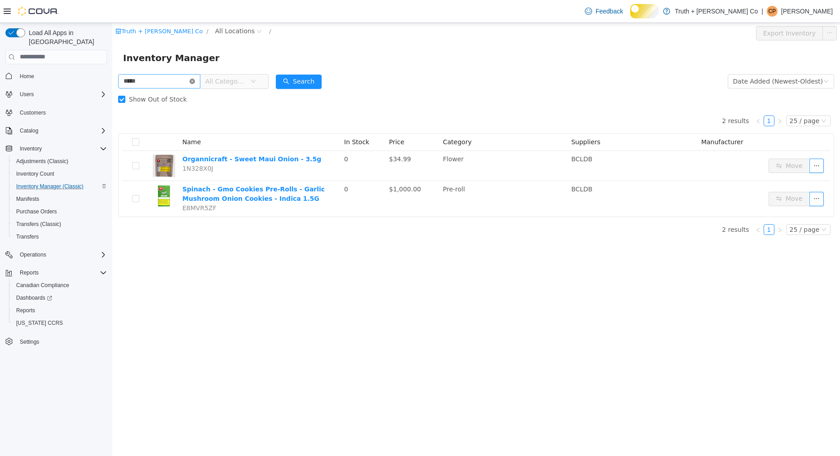
click at [195, 81] on icon "icon: close-circle" at bounding box center [192, 80] width 5 height 5
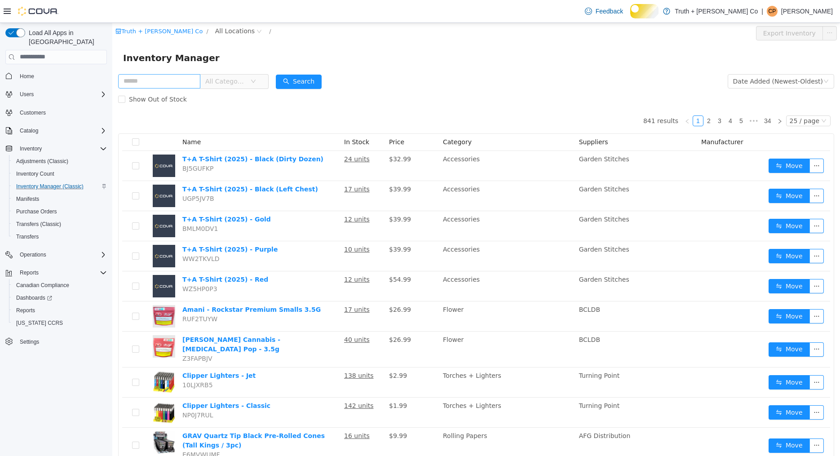
click at [232, 79] on span "All Categories" at bounding box center [225, 80] width 41 height 9
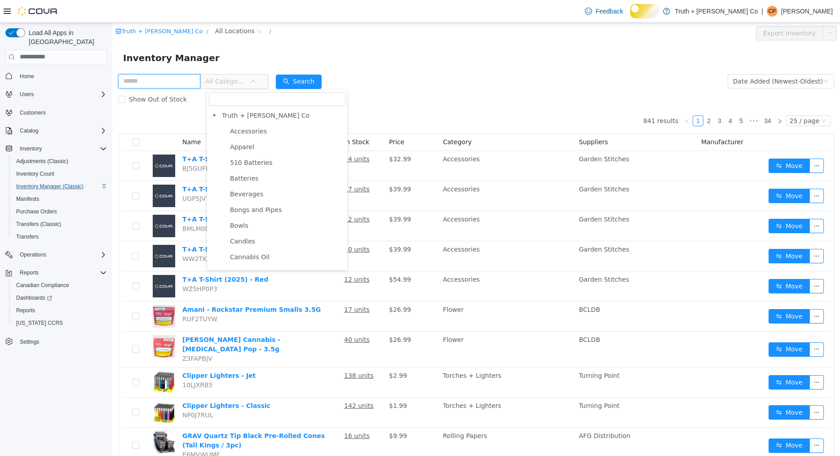
click at [187, 80] on input "text" at bounding box center [159, 81] width 82 height 14
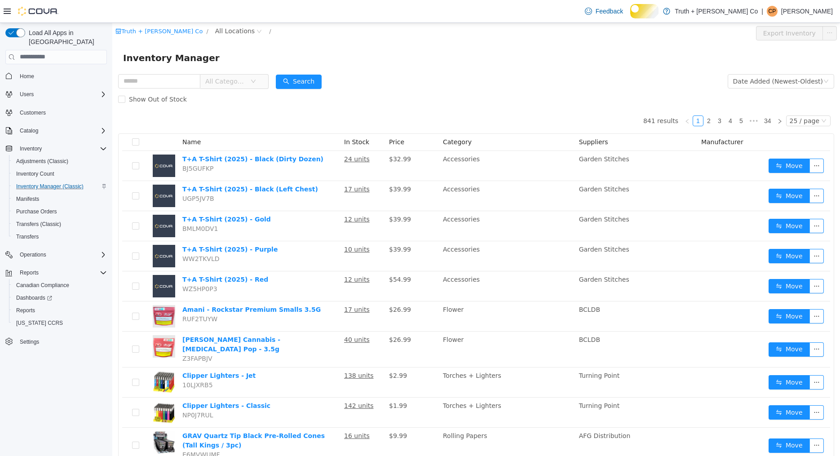
click at [231, 81] on span "All Categories" at bounding box center [225, 80] width 41 height 9
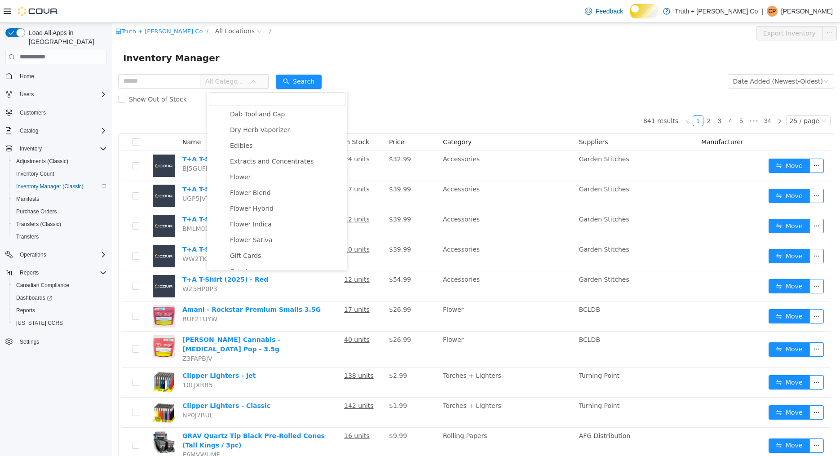
scroll to position [270, 0]
click at [246, 171] on span "Flower" at bounding box center [240, 174] width 21 height 7
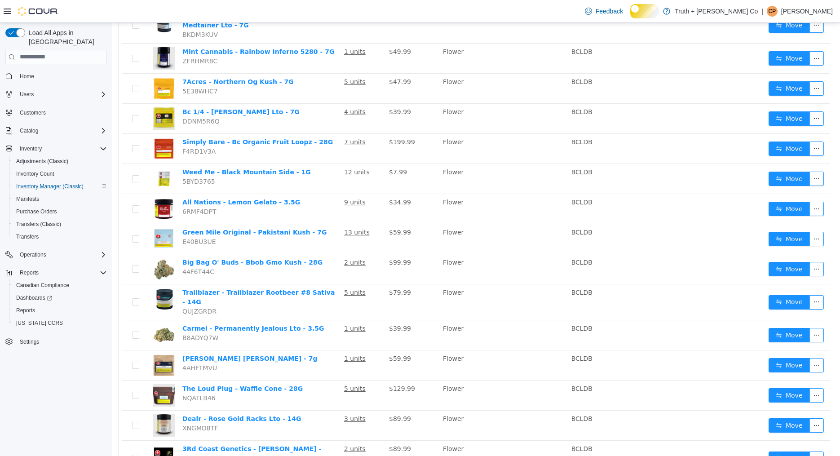
scroll to position [464, 0]
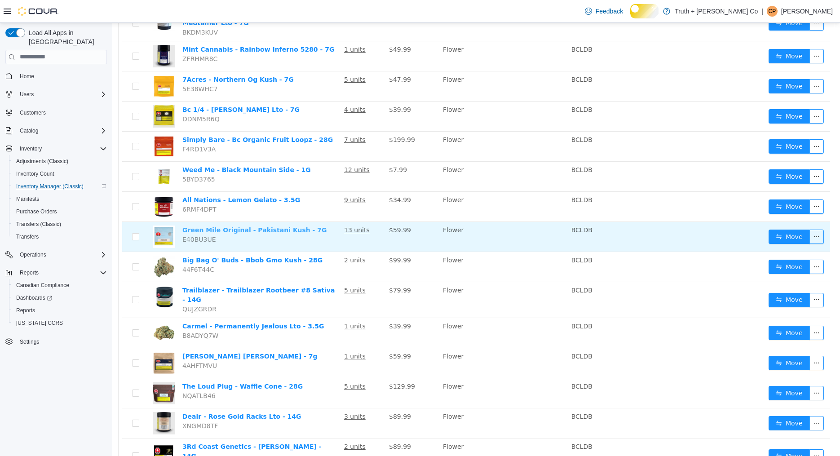
click at [259, 226] on link "Green Mile Original - Pakistani Kush - 7G" at bounding box center [254, 229] width 145 height 7
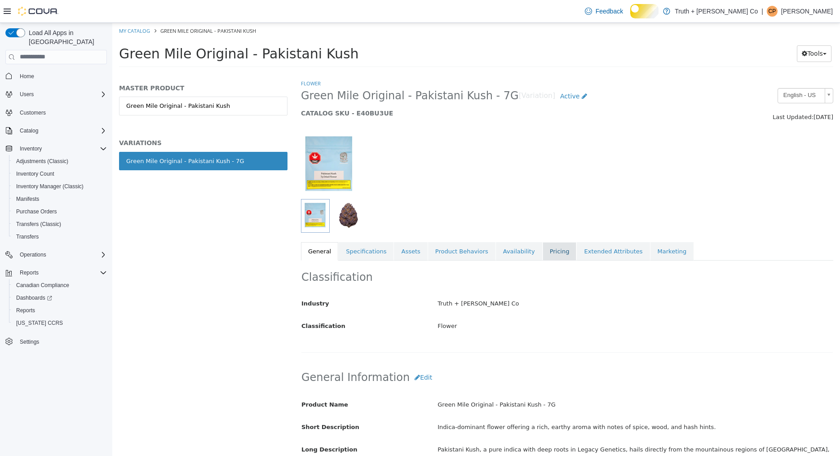
click at [543, 248] on link "Pricing" at bounding box center [560, 251] width 34 height 19
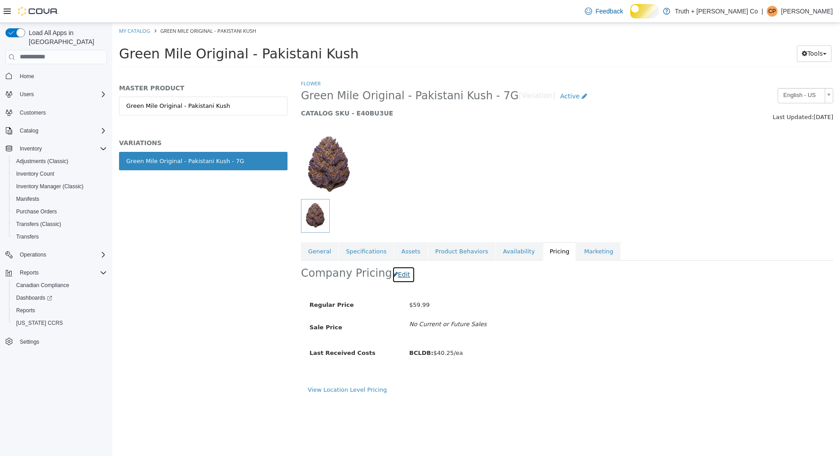
click at [395, 273] on button "Edit" at bounding box center [403, 274] width 23 height 17
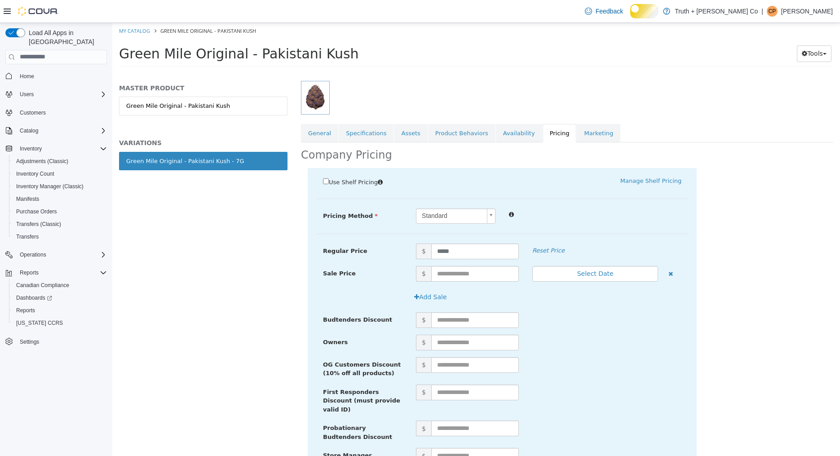
scroll to position [142, 0]
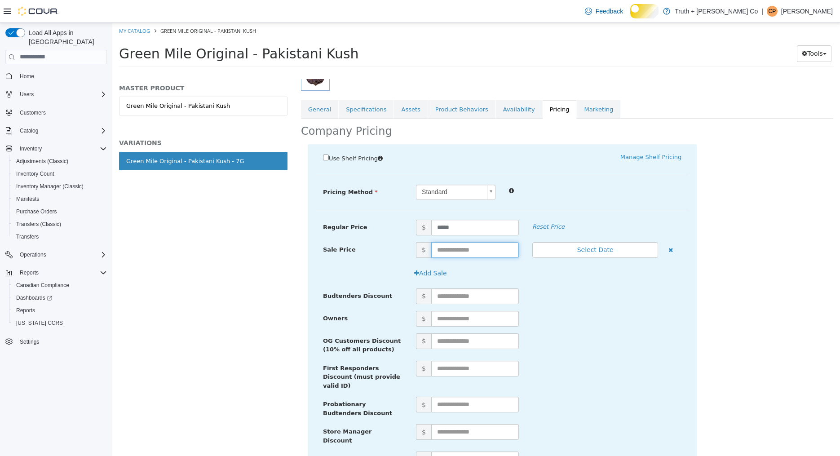
click at [464, 248] on input "text" at bounding box center [475, 250] width 88 height 16
type input "*****"
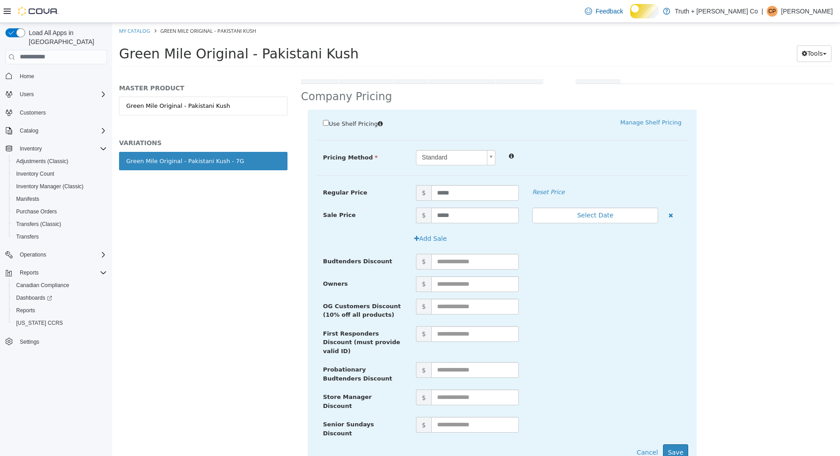
scroll to position [194, 0]
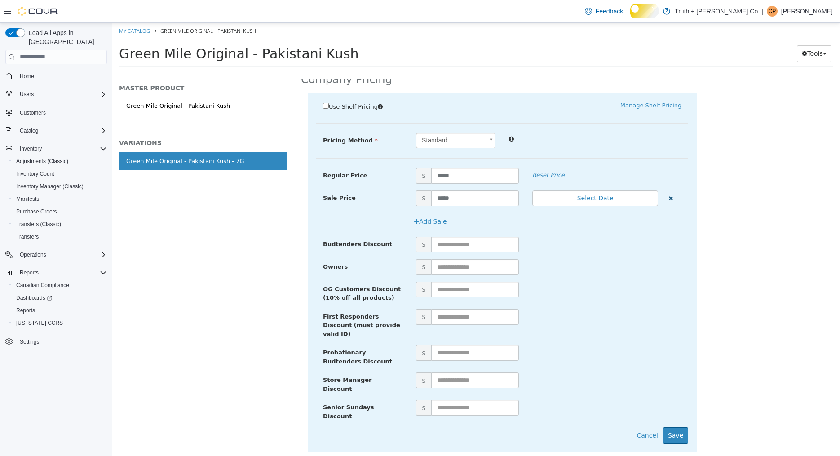
click at [671, 195] on icon "button" at bounding box center [670, 198] width 4 height 6
click at [648, 427] on button "Cancel" at bounding box center [647, 435] width 31 height 17
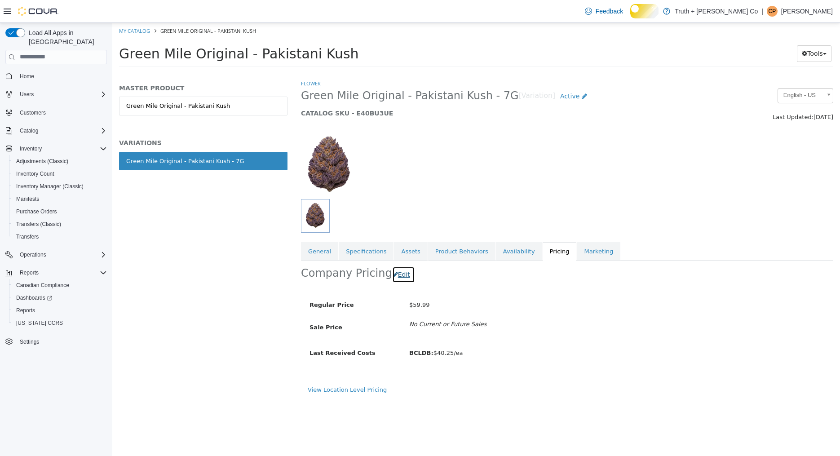
click at [394, 273] on button "Edit" at bounding box center [403, 274] width 23 height 17
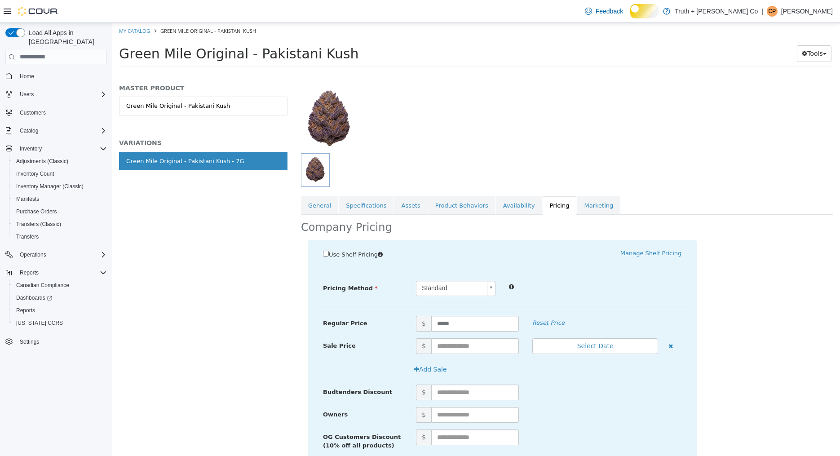
scroll to position [82, 0]
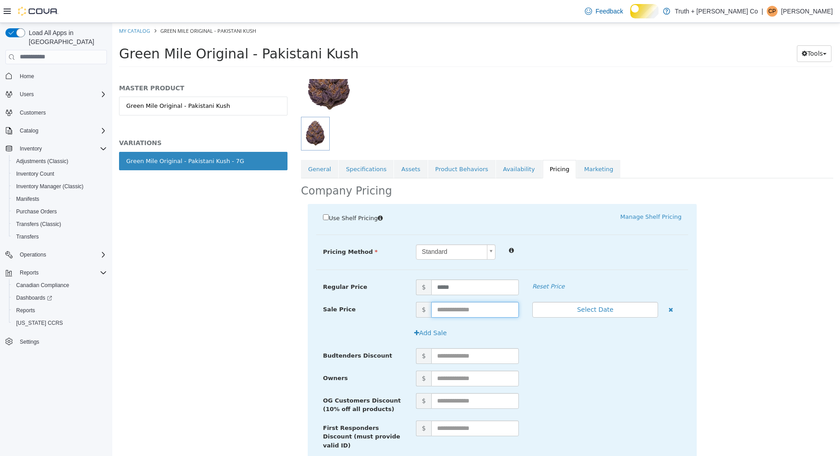
click at [488, 304] on input "text" at bounding box center [475, 309] width 88 height 16
type input "*****"
click at [593, 307] on button "Select Date" at bounding box center [595, 309] width 126 height 16
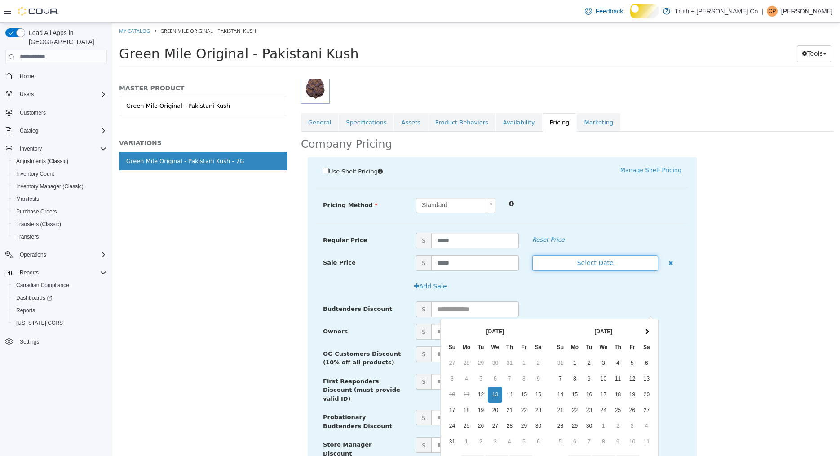
scroll to position [154, 0]
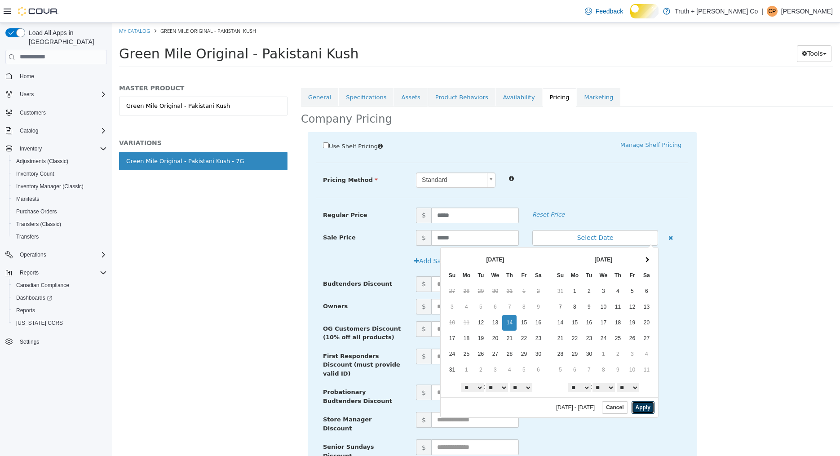
click at [637, 406] on button "Apply" at bounding box center [643, 407] width 23 height 13
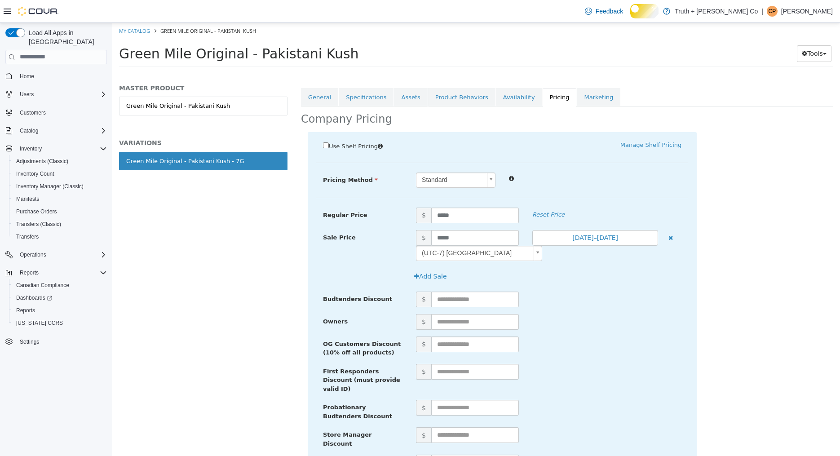
scroll to position [209, 0]
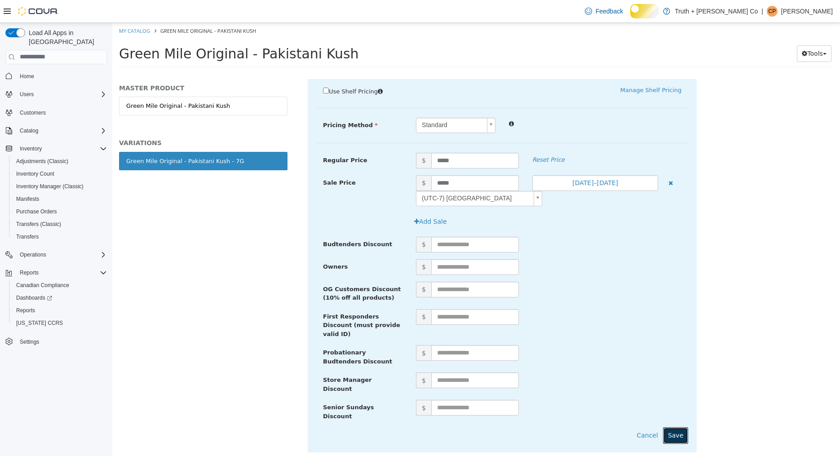
click at [678, 427] on button "Save" at bounding box center [675, 435] width 25 height 17
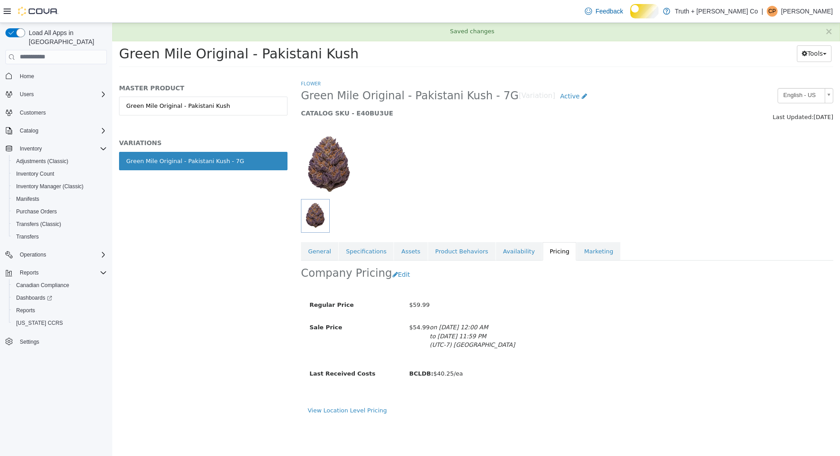
scroll to position [0, 0]
